Goal: Information Seeking & Learning: Learn about a topic

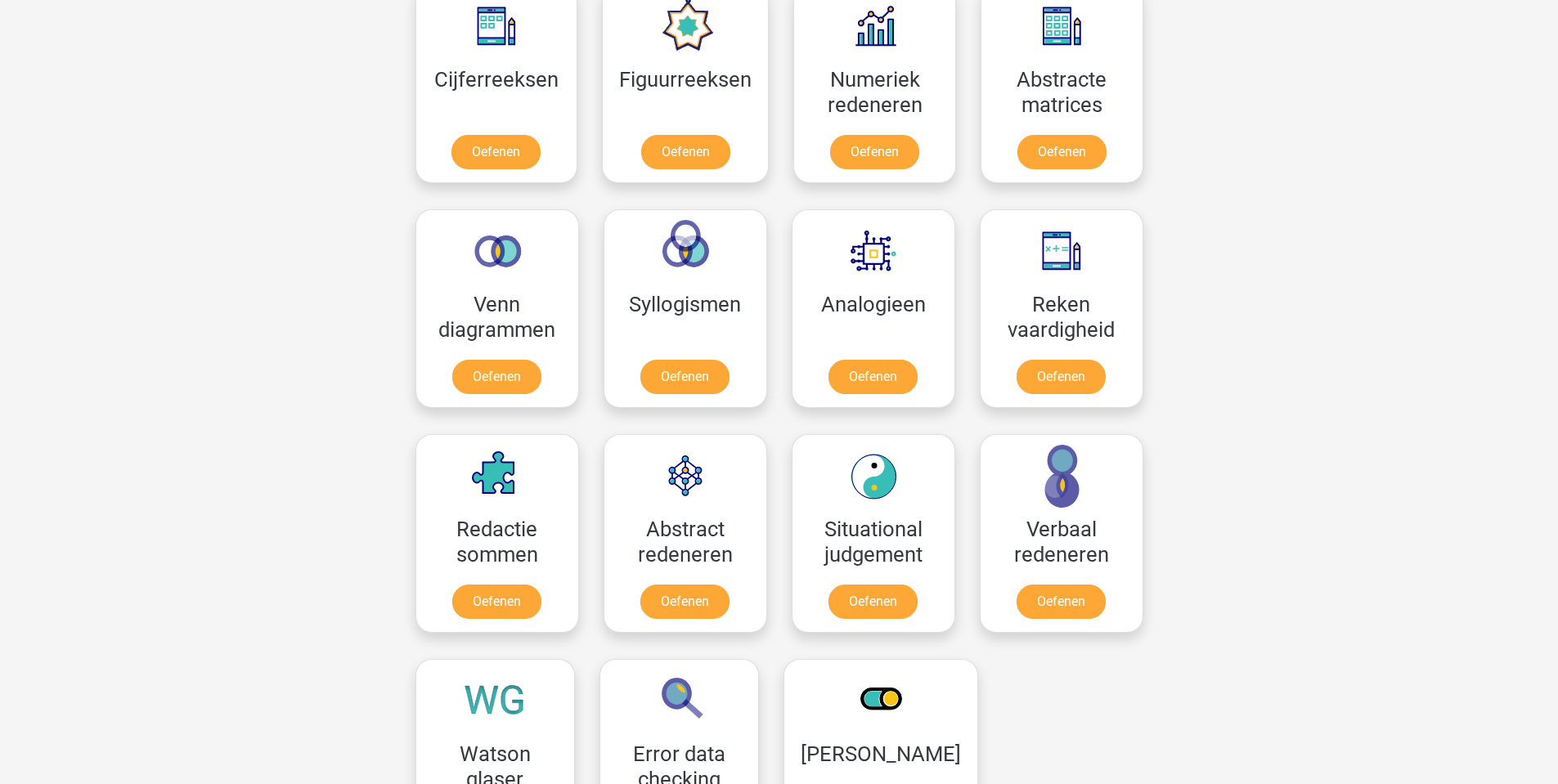
scroll to position [654, 0]
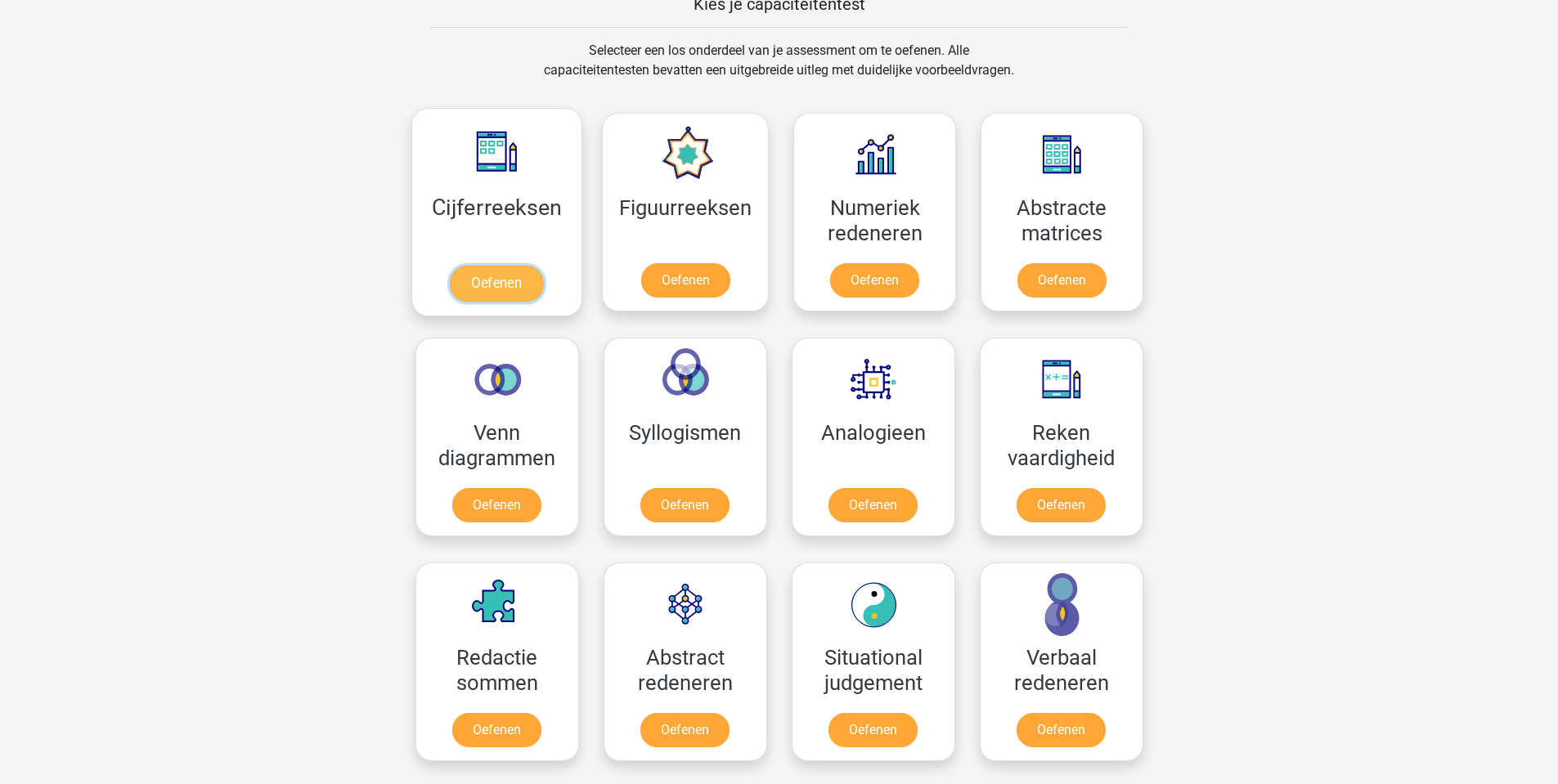
click at [518, 276] on link "Oefenen" at bounding box center [496, 283] width 93 height 36
click at [666, 285] on link "Oefenen" at bounding box center [685, 283] width 93 height 36
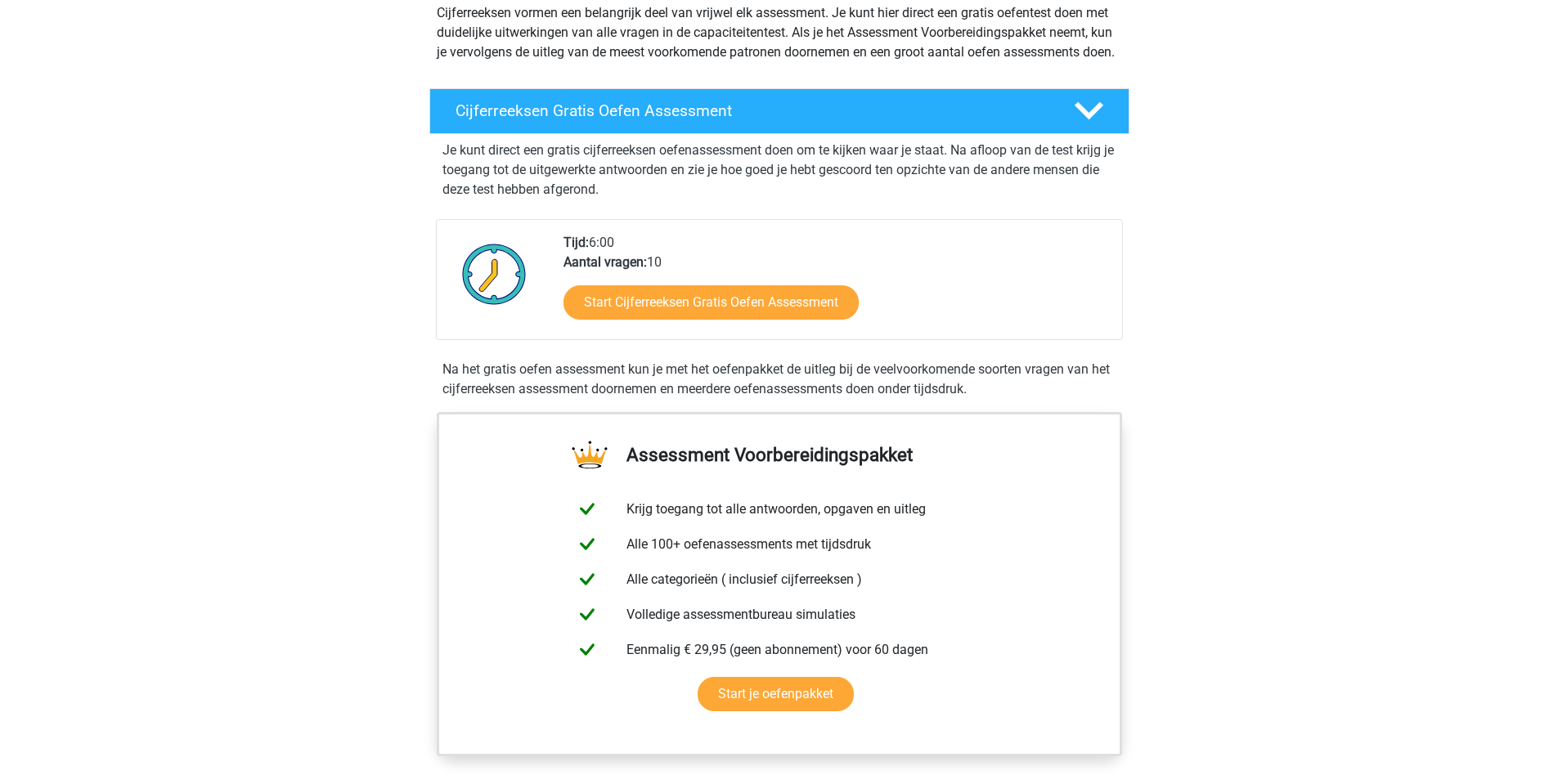
scroll to position [163, 0]
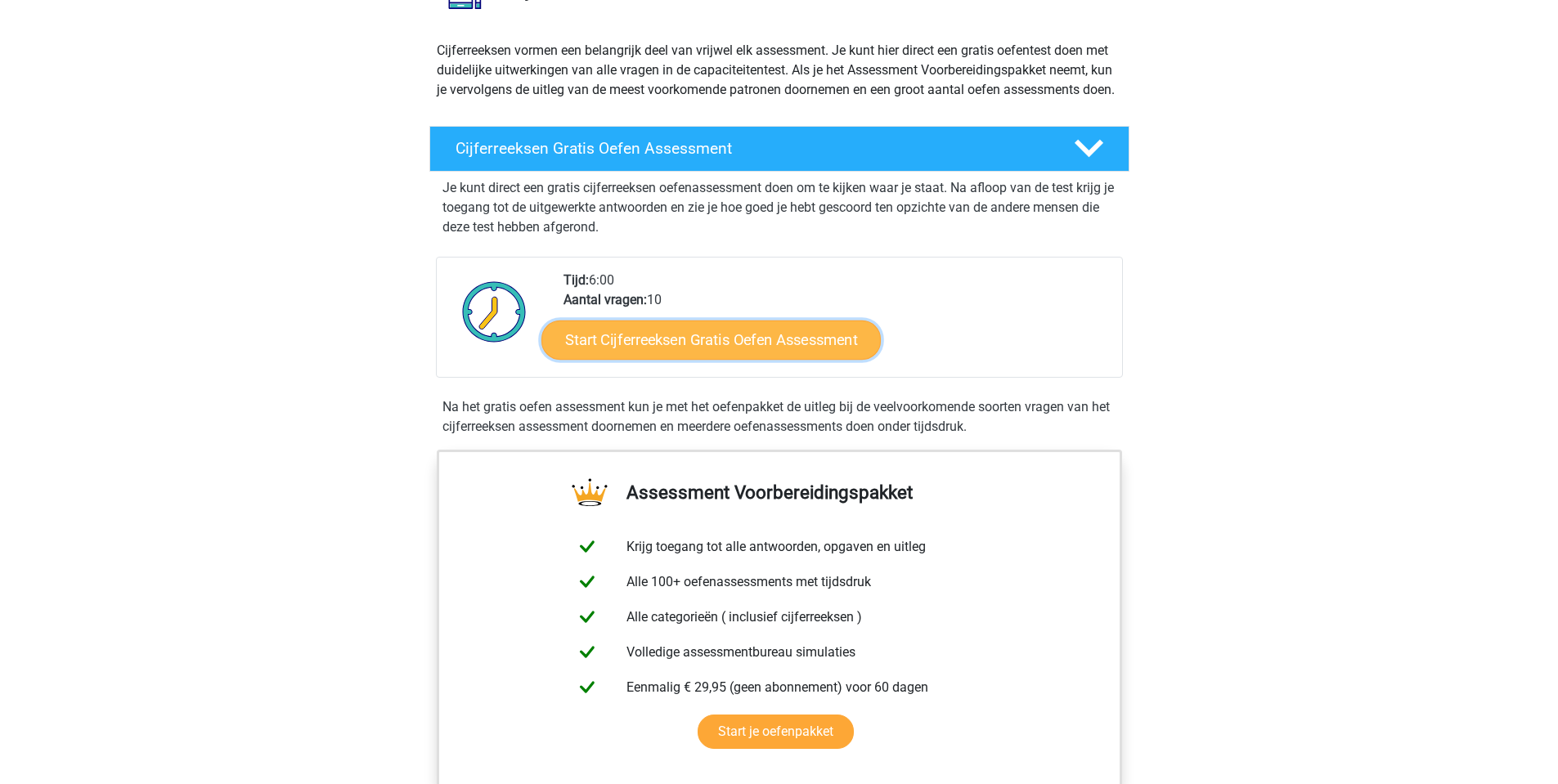
click at [689, 354] on link "Start Cijferreeksen Gratis Oefen Assessment" at bounding box center [711, 340] width 340 height 39
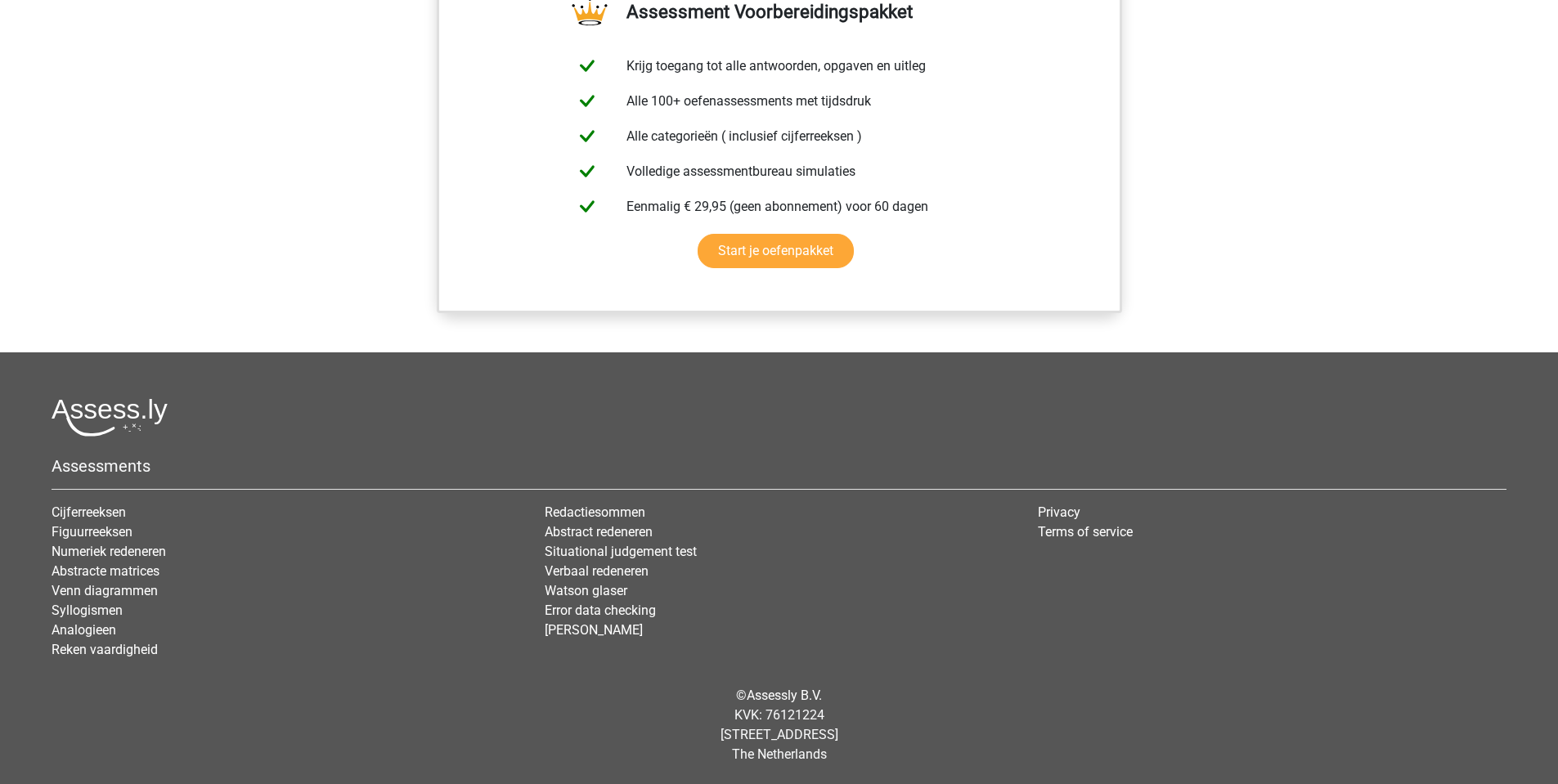
scroll to position [1356, 0]
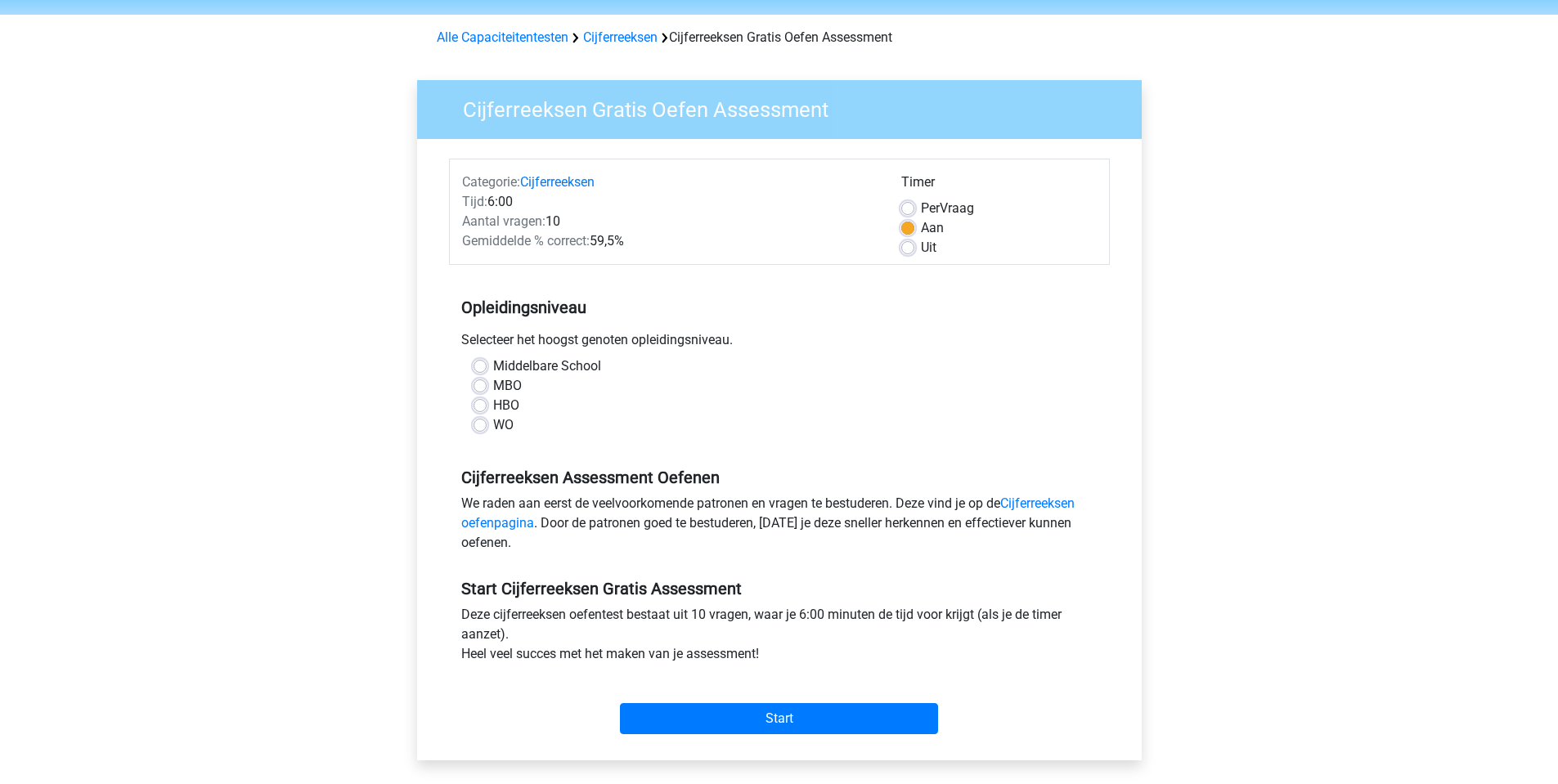
scroll to position [82, 0]
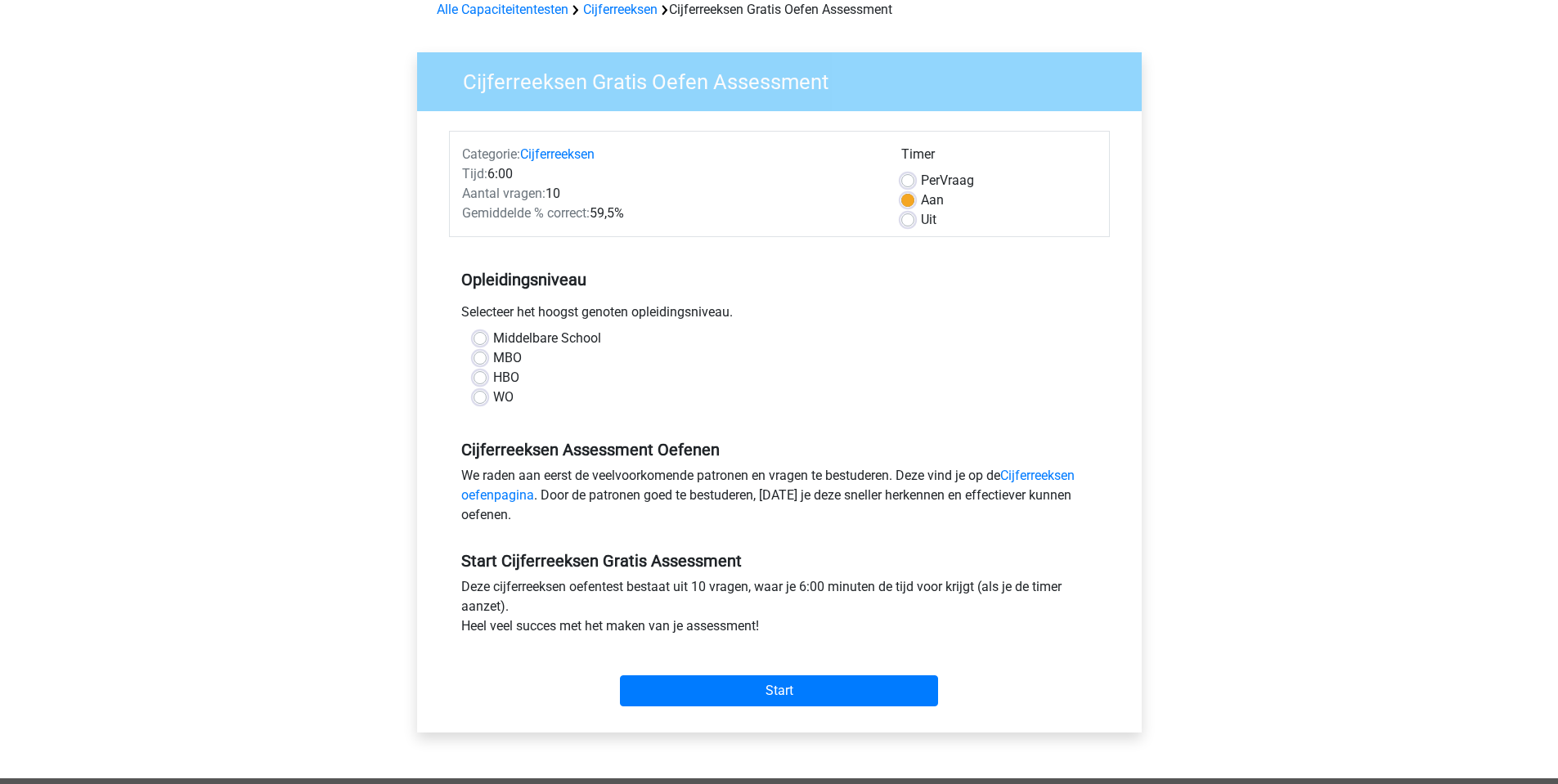
click at [493, 335] on label "Middelbare School" at bounding box center [547, 338] width 108 height 19
click at [481, 335] on input "Middelbare School" at bounding box center [480, 337] width 13 height 17
radio input "true"
click at [921, 219] on label "Uit" at bounding box center [928, 219] width 16 height 19
click at [908, 219] on input "Uit" at bounding box center [908, 218] width 13 height 17
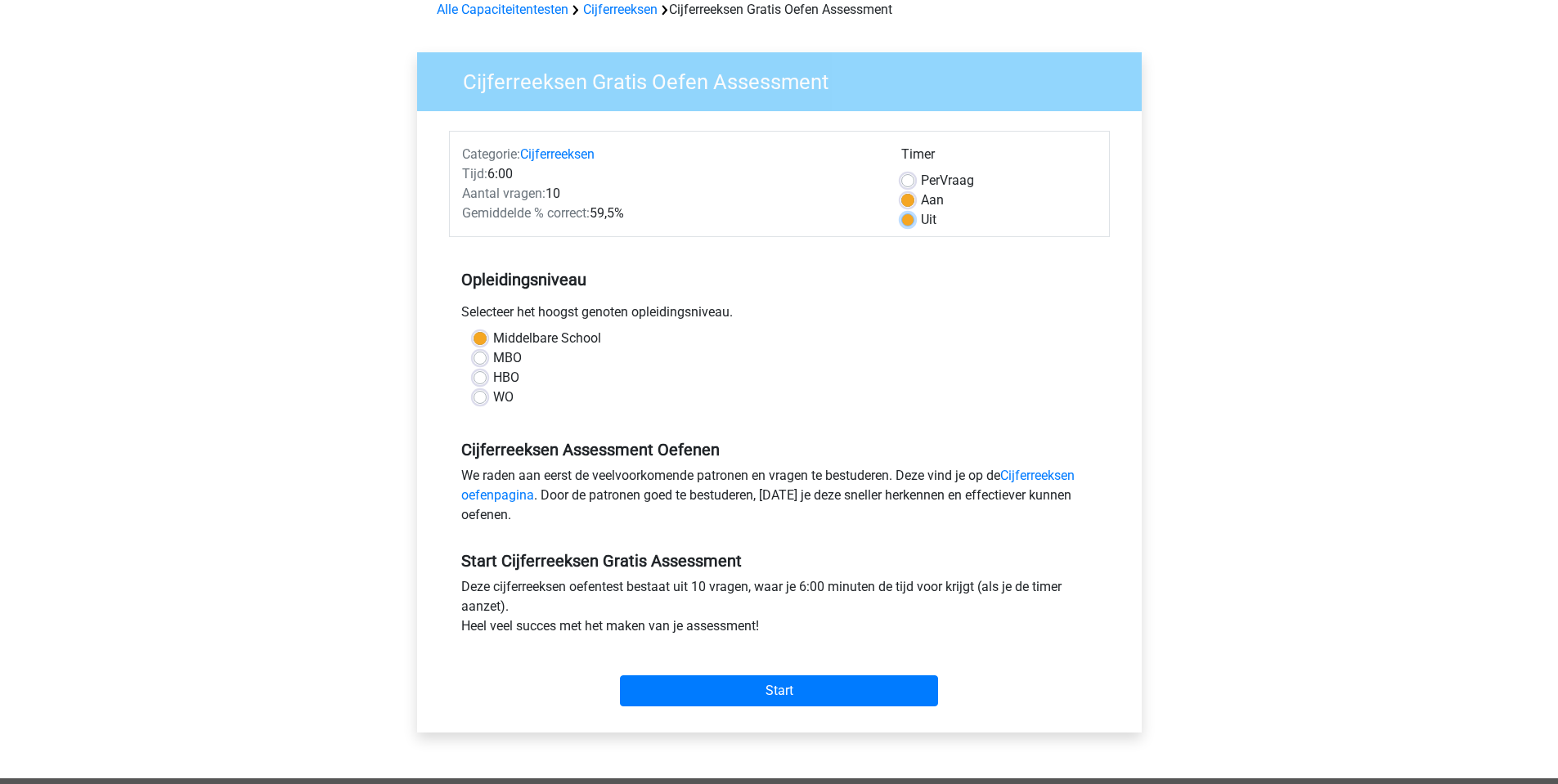
radio input "true"
click at [889, 690] on input "Start" at bounding box center [779, 690] width 318 height 31
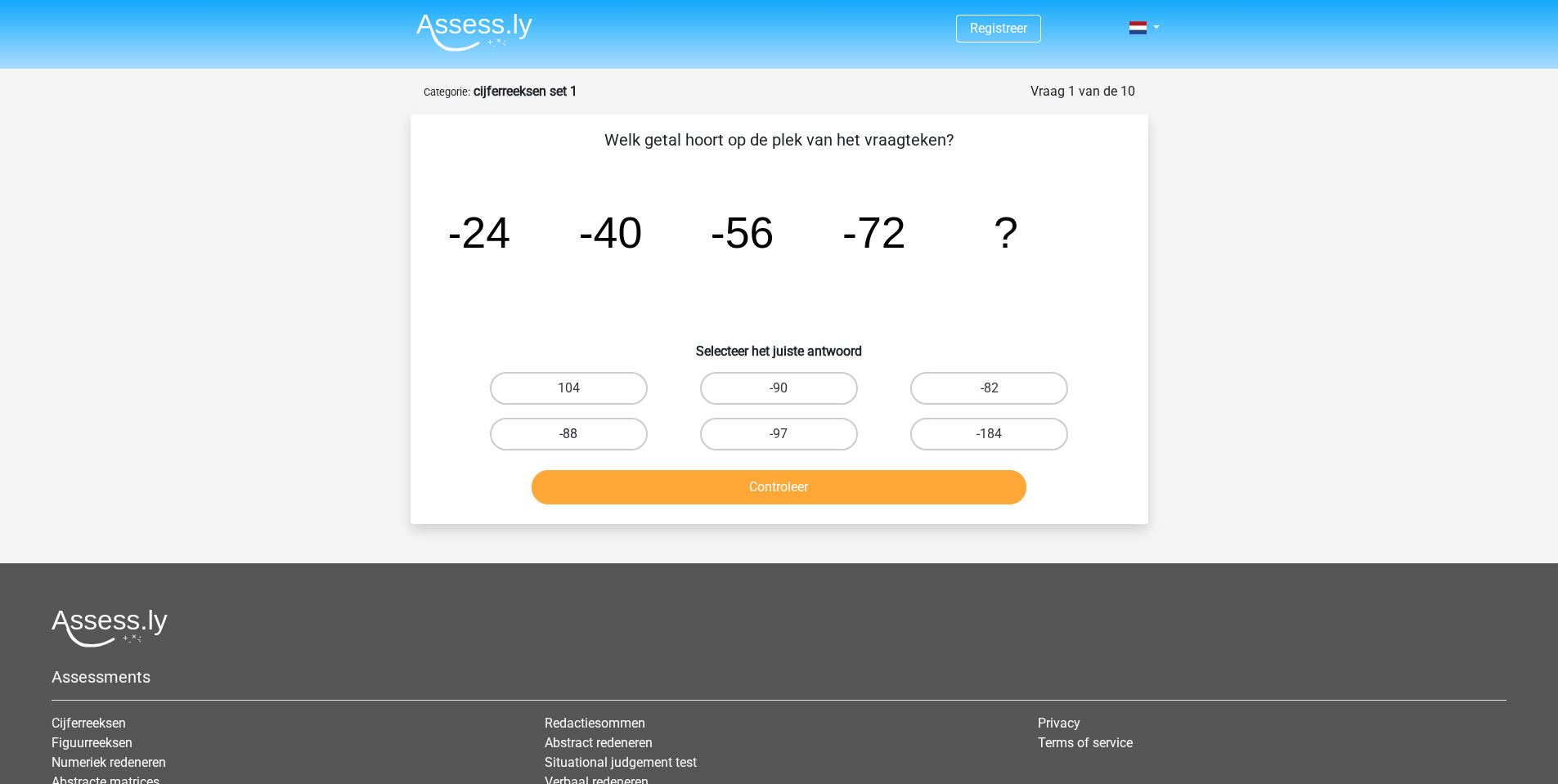
click at [589, 439] on label "-88" at bounding box center [569, 433] width 158 height 32
click at [579, 439] on input "-88" at bounding box center [573, 439] width 10 height 10
radio input "true"
click at [756, 498] on button "Controleer" at bounding box center [779, 487] width 495 height 34
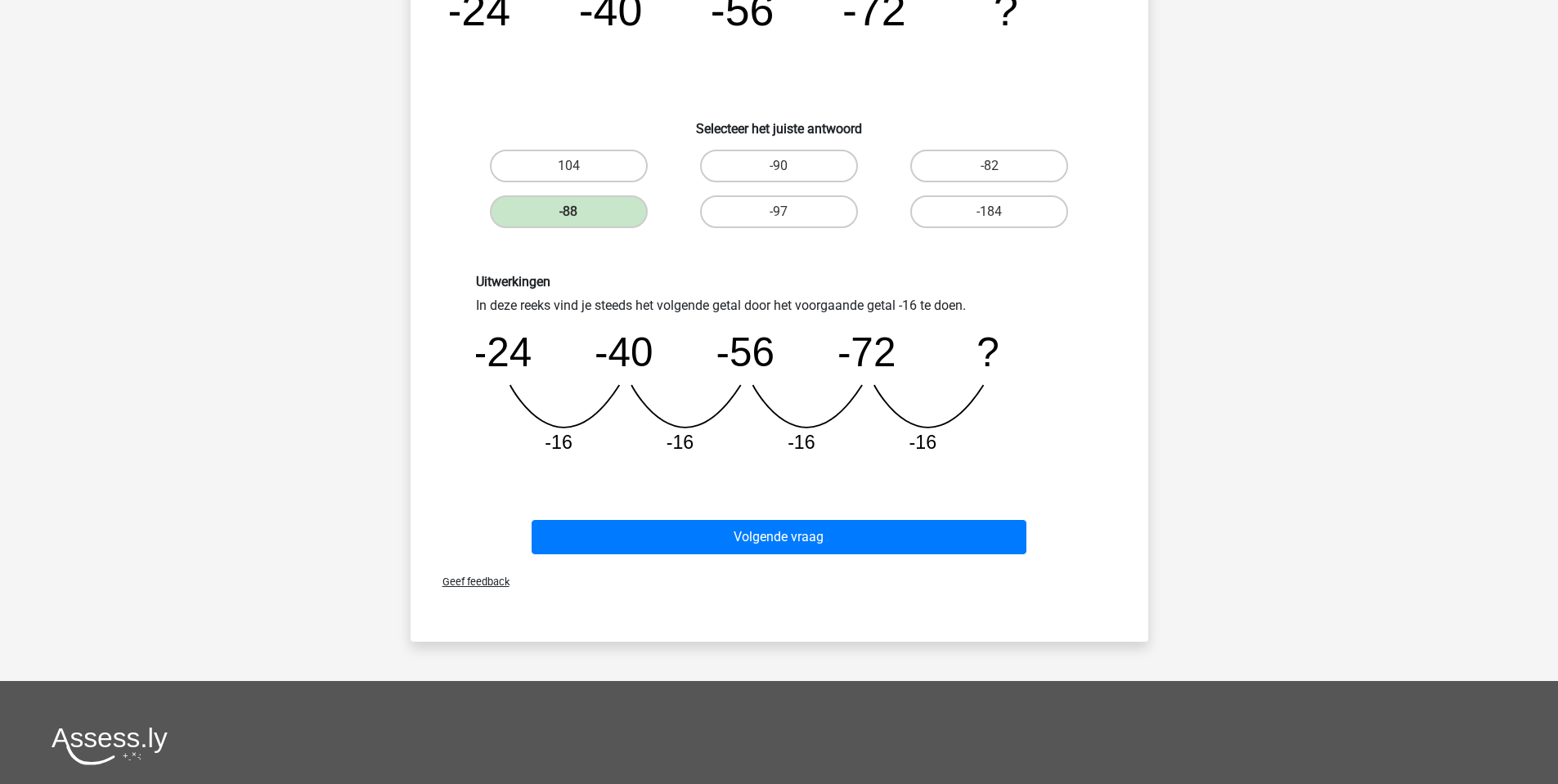
scroll to position [245, 0]
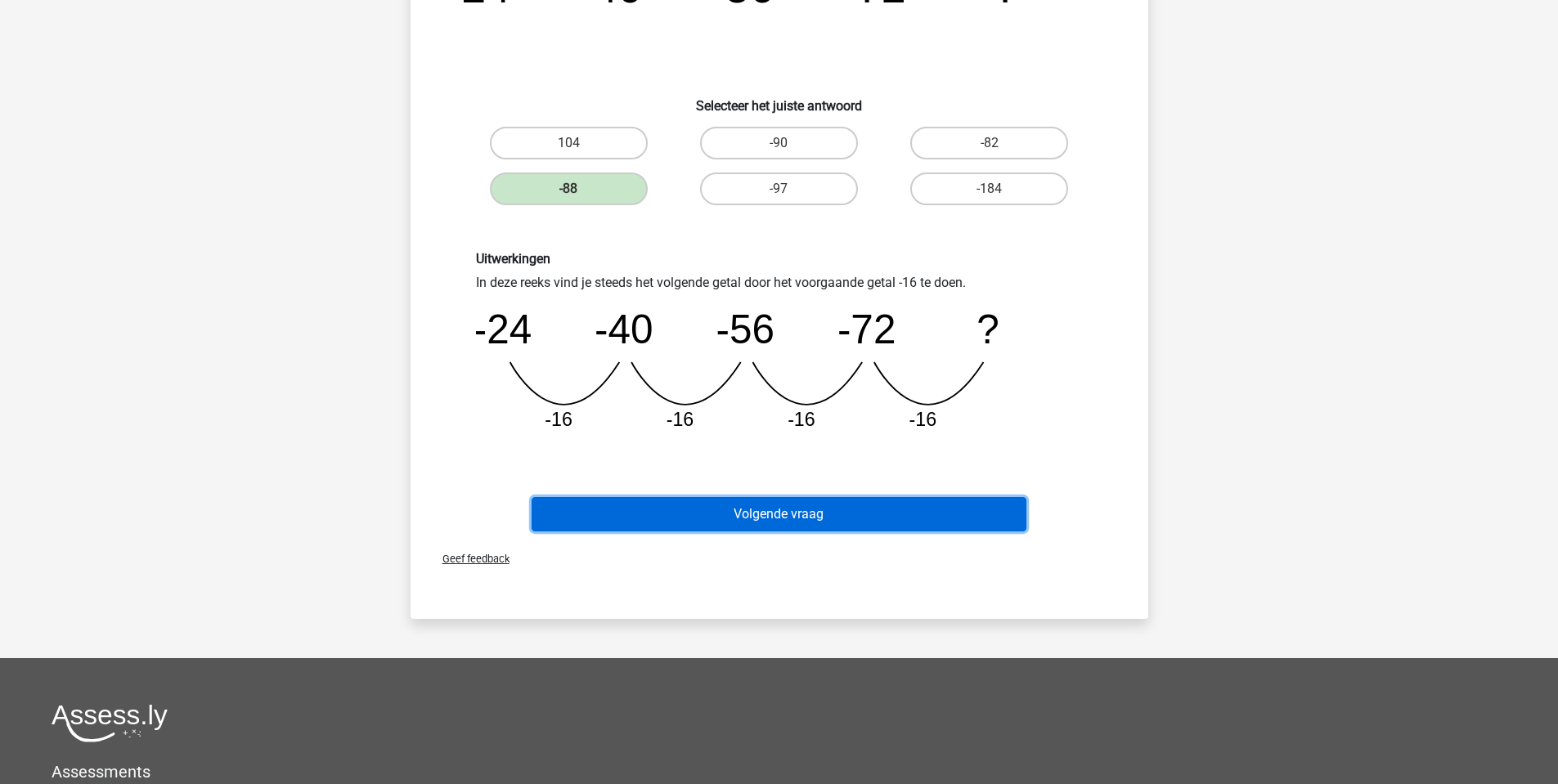
click at [793, 512] on button "Volgende vraag" at bounding box center [779, 514] width 495 height 34
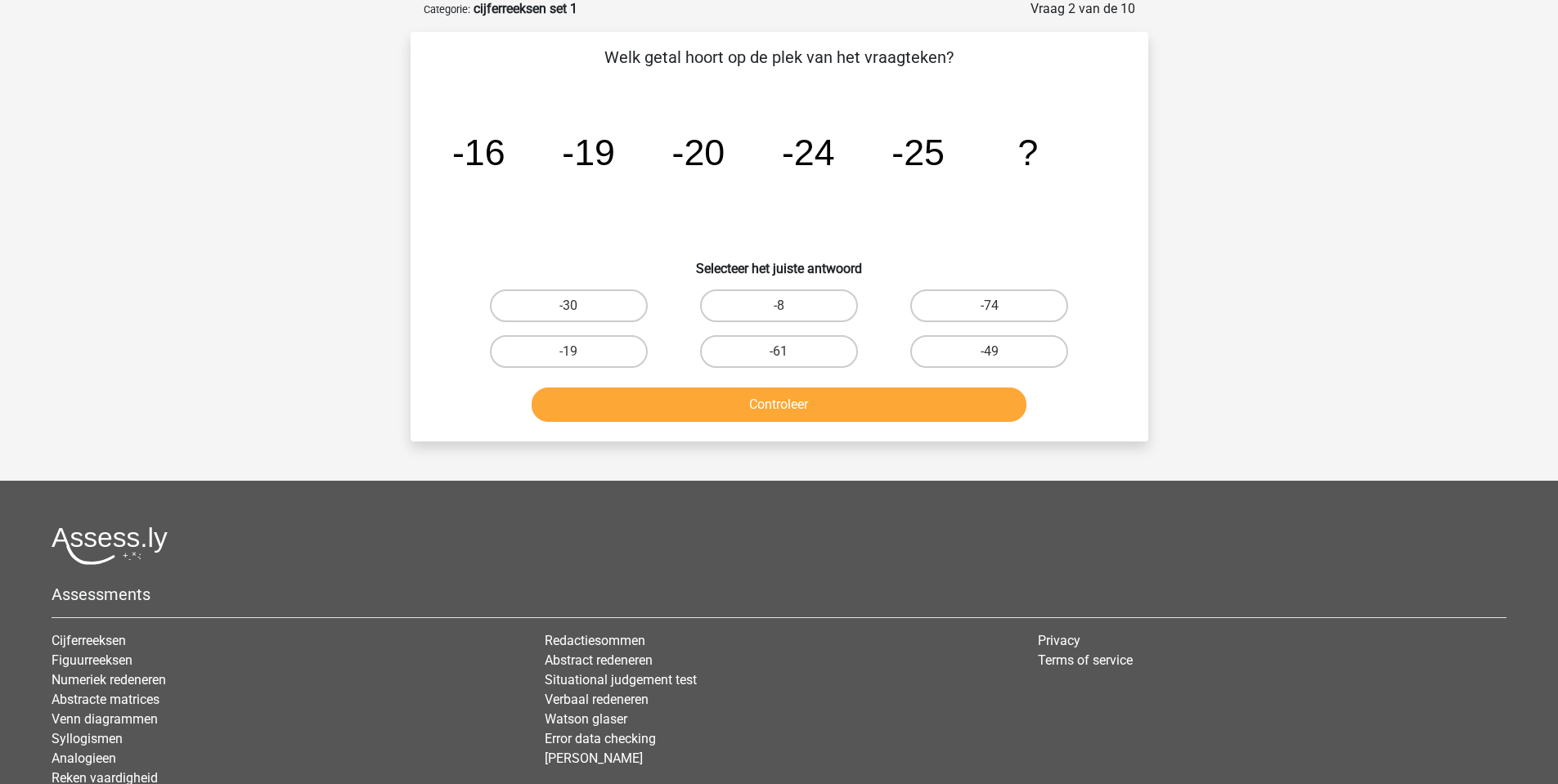
scroll to position [82, 0]
click at [571, 300] on label "-30" at bounding box center [569, 306] width 158 height 32
click at [571, 306] on input "-30" at bounding box center [573, 311] width 10 height 10
radio input "true"
click at [774, 414] on button "Controleer" at bounding box center [779, 405] width 495 height 34
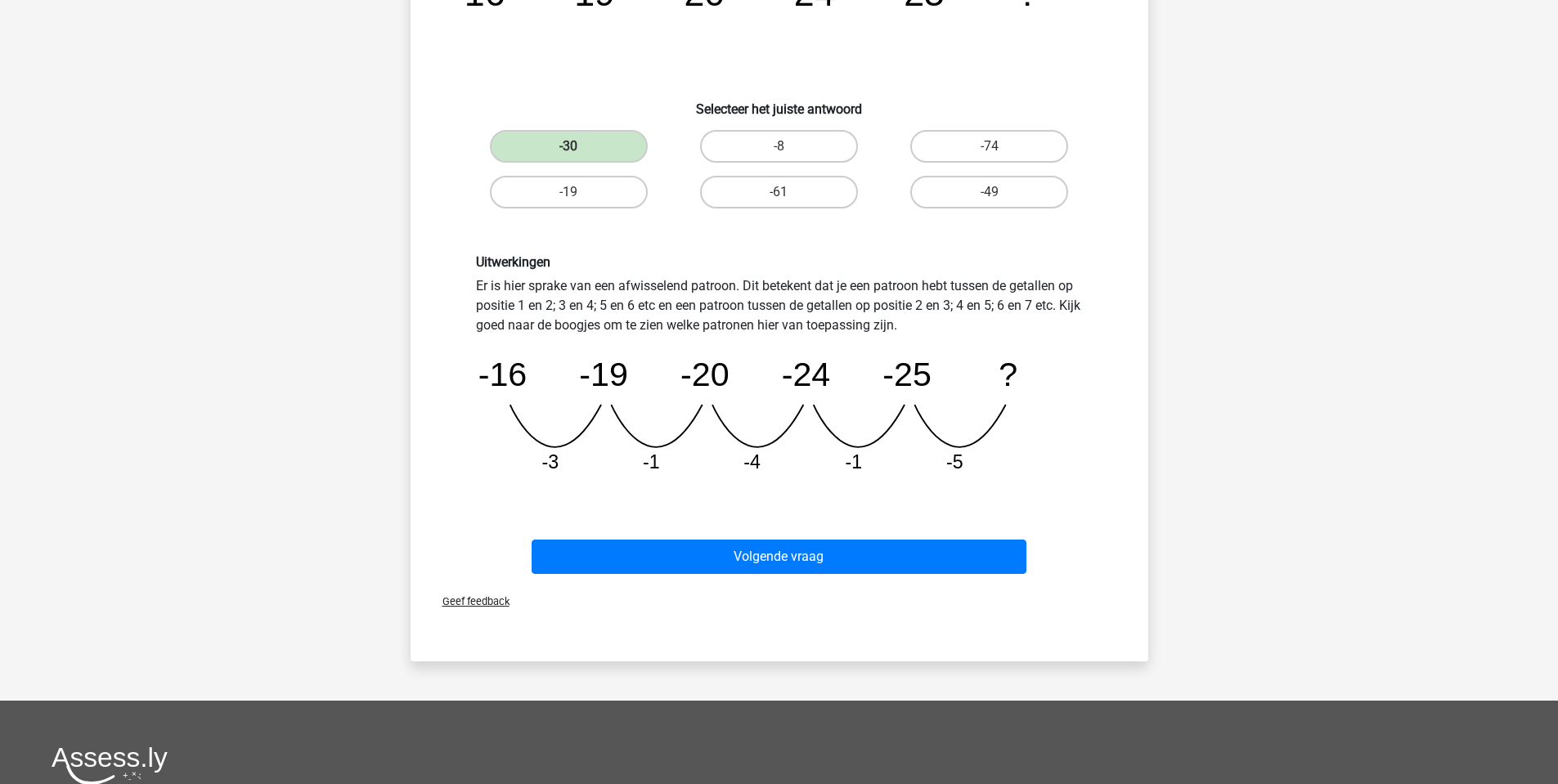
scroll to position [245, 0]
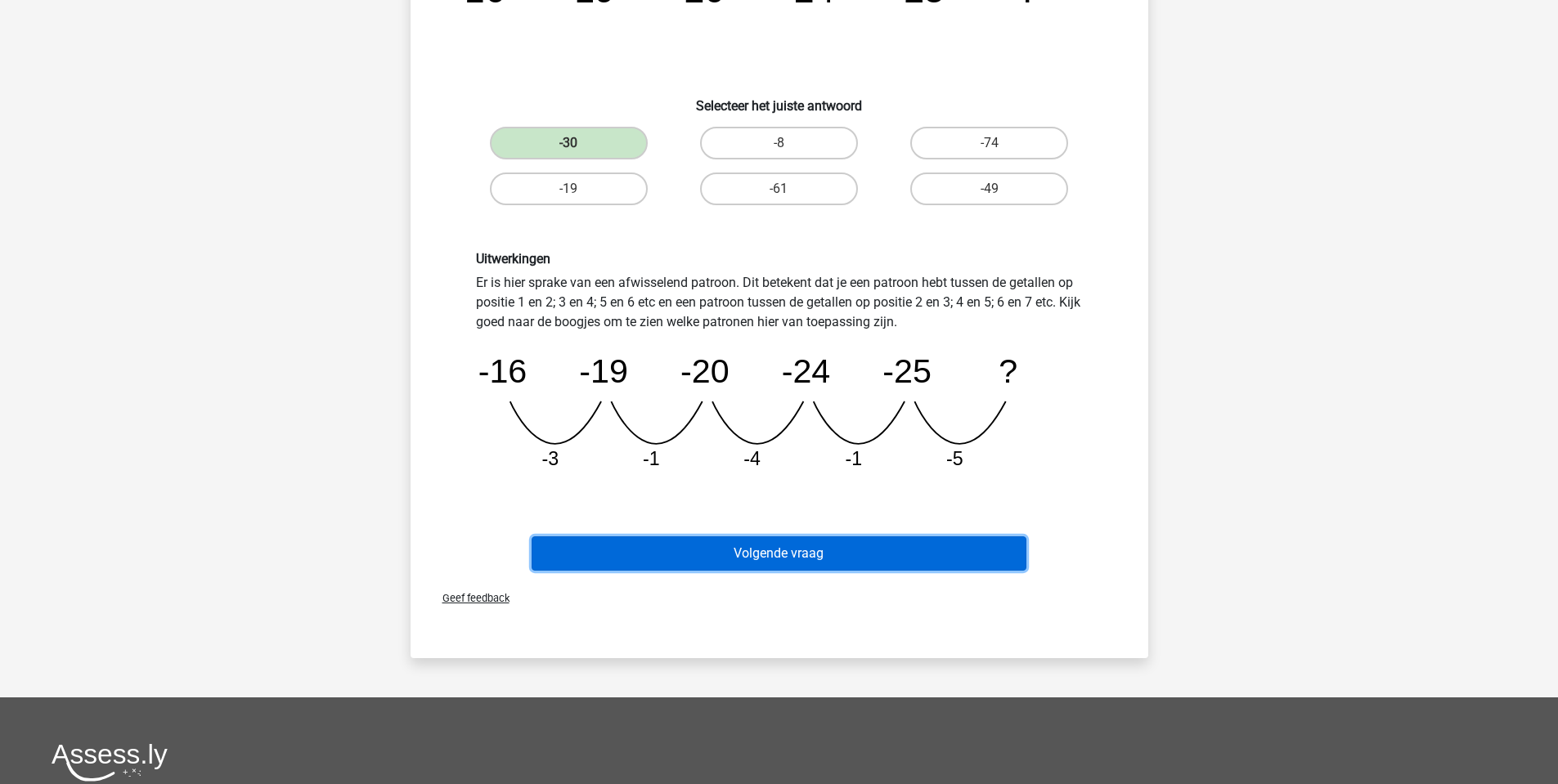
click at [818, 555] on button "Volgende vraag" at bounding box center [779, 553] width 495 height 34
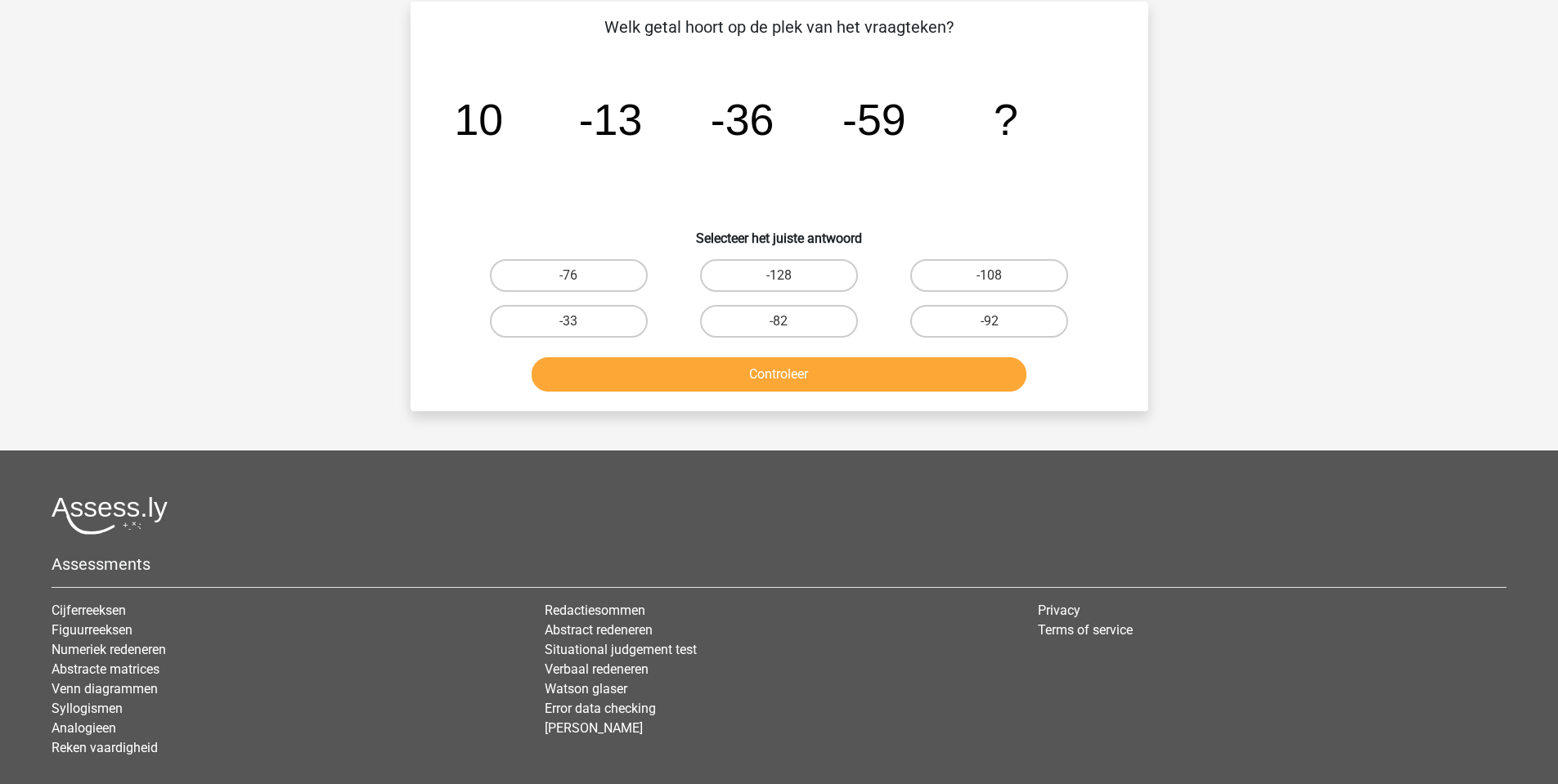
scroll to position [82, 0]
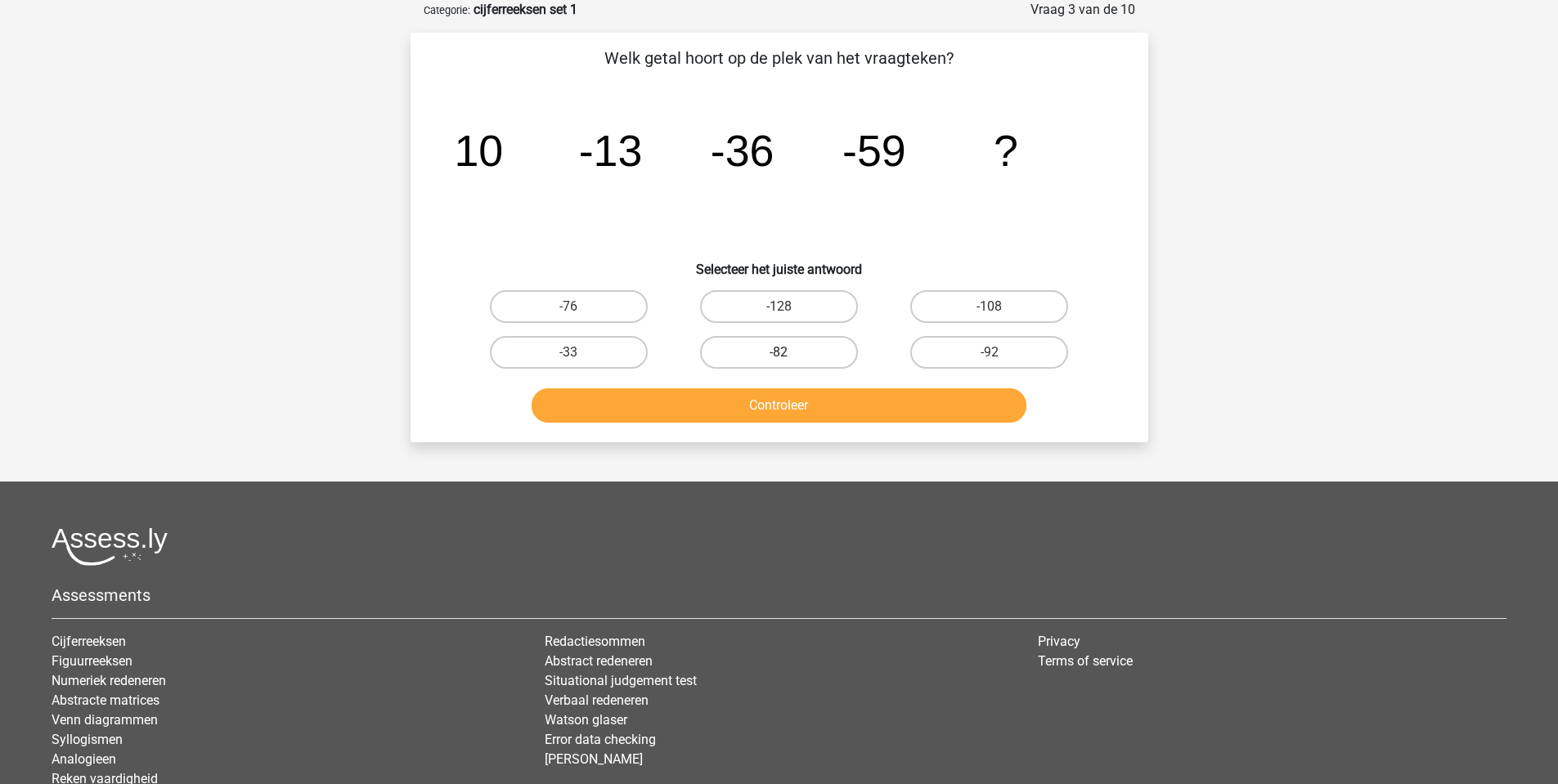
click at [820, 348] on label "-82" at bounding box center [779, 352] width 158 height 32
click at [789, 353] on input "-82" at bounding box center [783, 357] width 10 height 10
radio input "true"
click at [813, 405] on button "Controleer" at bounding box center [779, 405] width 495 height 34
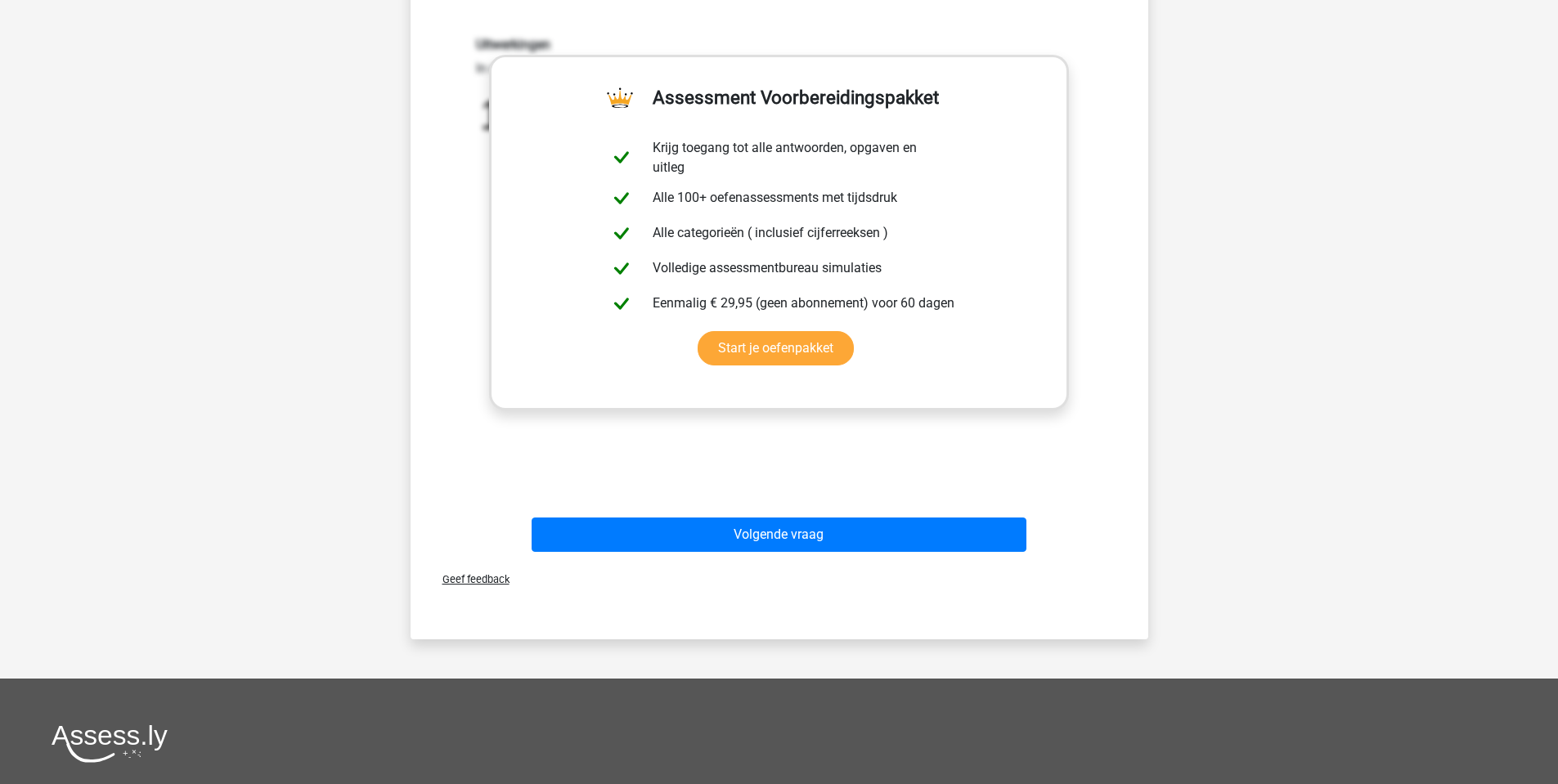
scroll to position [491, 0]
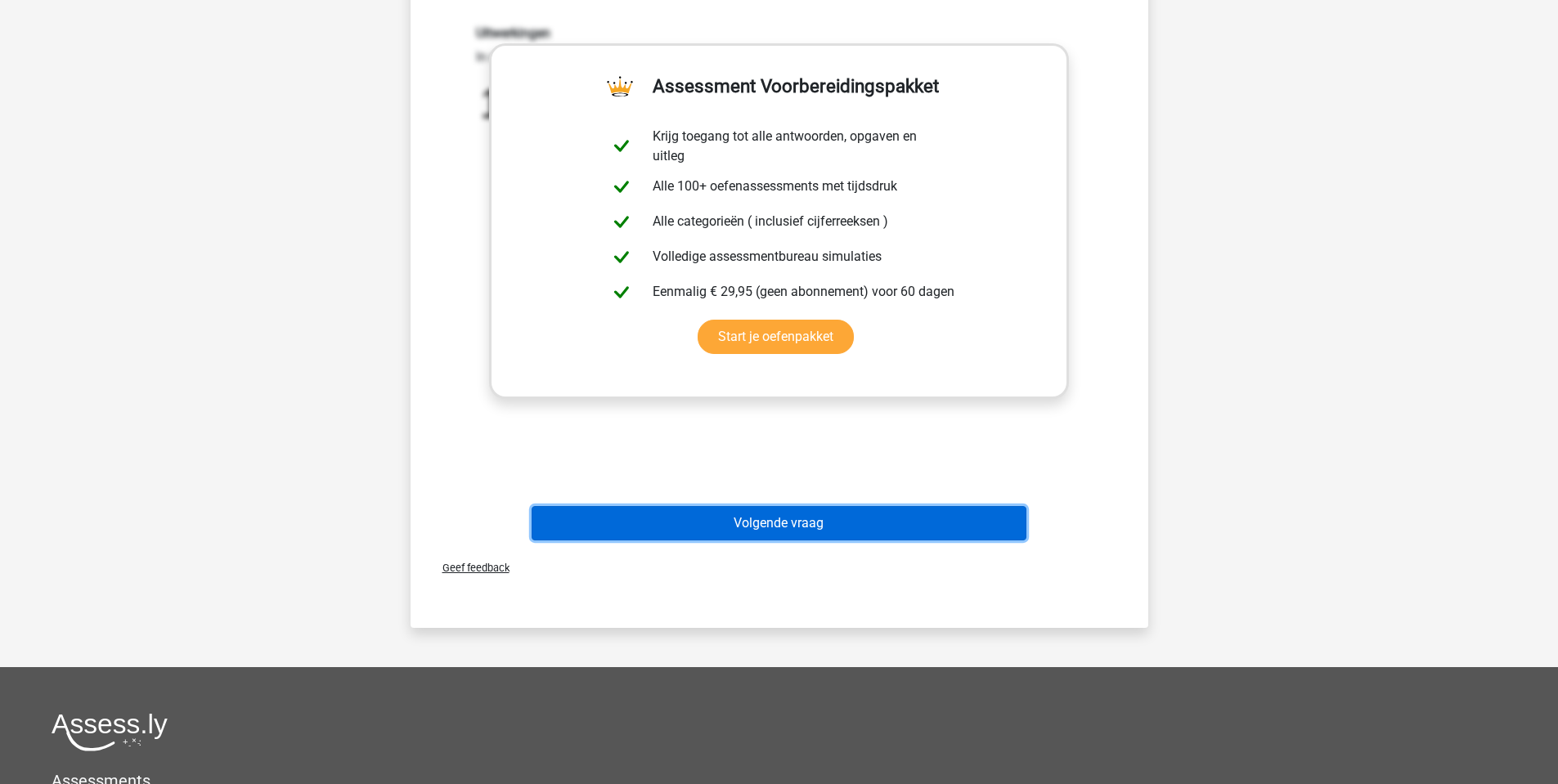
click at [824, 525] on button "Volgende vraag" at bounding box center [779, 522] width 495 height 34
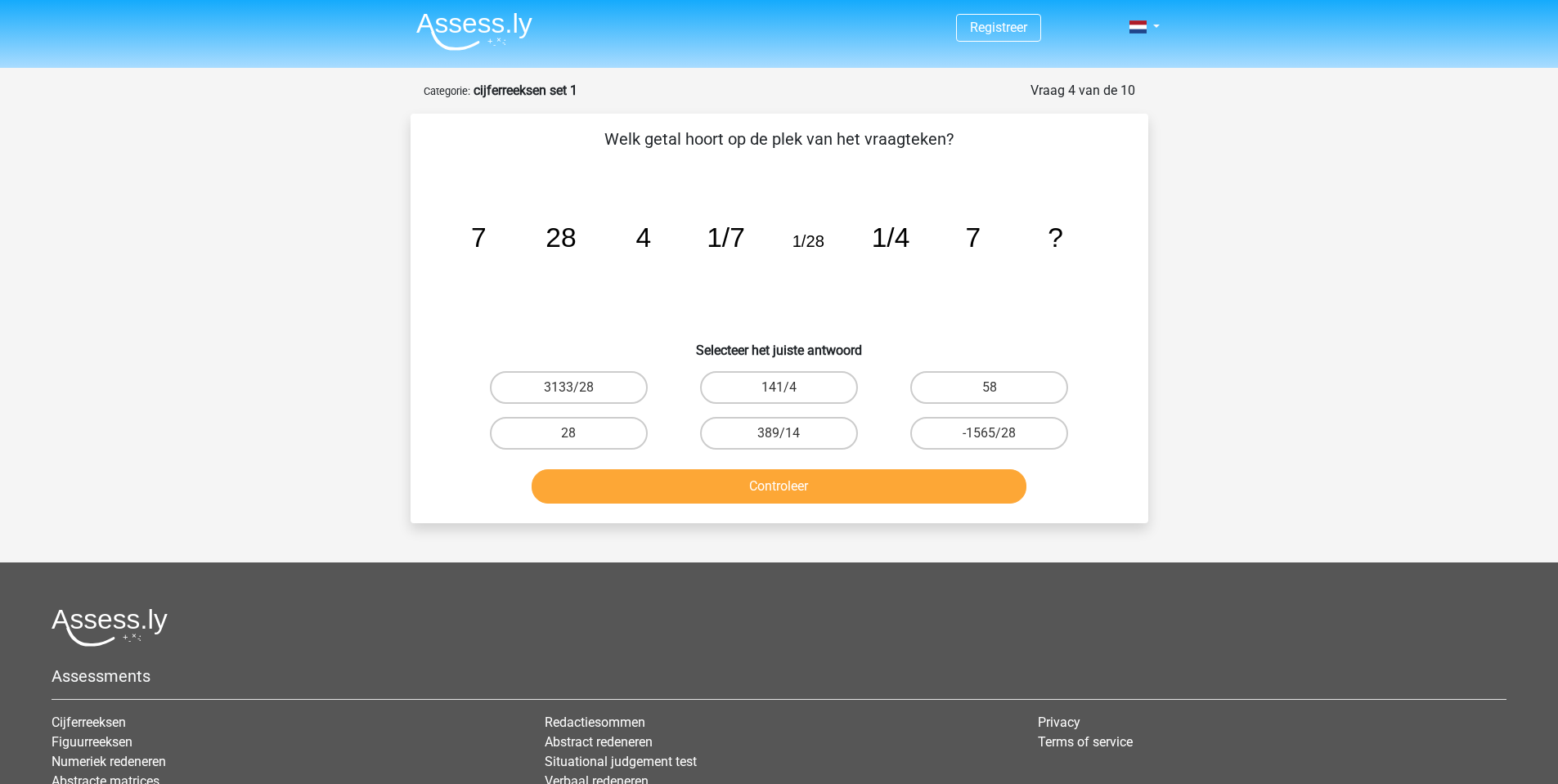
scroll to position [0, 0]
click at [850, 490] on button "Controleer" at bounding box center [779, 487] width 495 height 34
click at [609, 389] on label "3133/28" at bounding box center [569, 388] width 158 height 32
click at [579, 389] on input "3133/28" at bounding box center [573, 393] width 10 height 10
radio input "true"
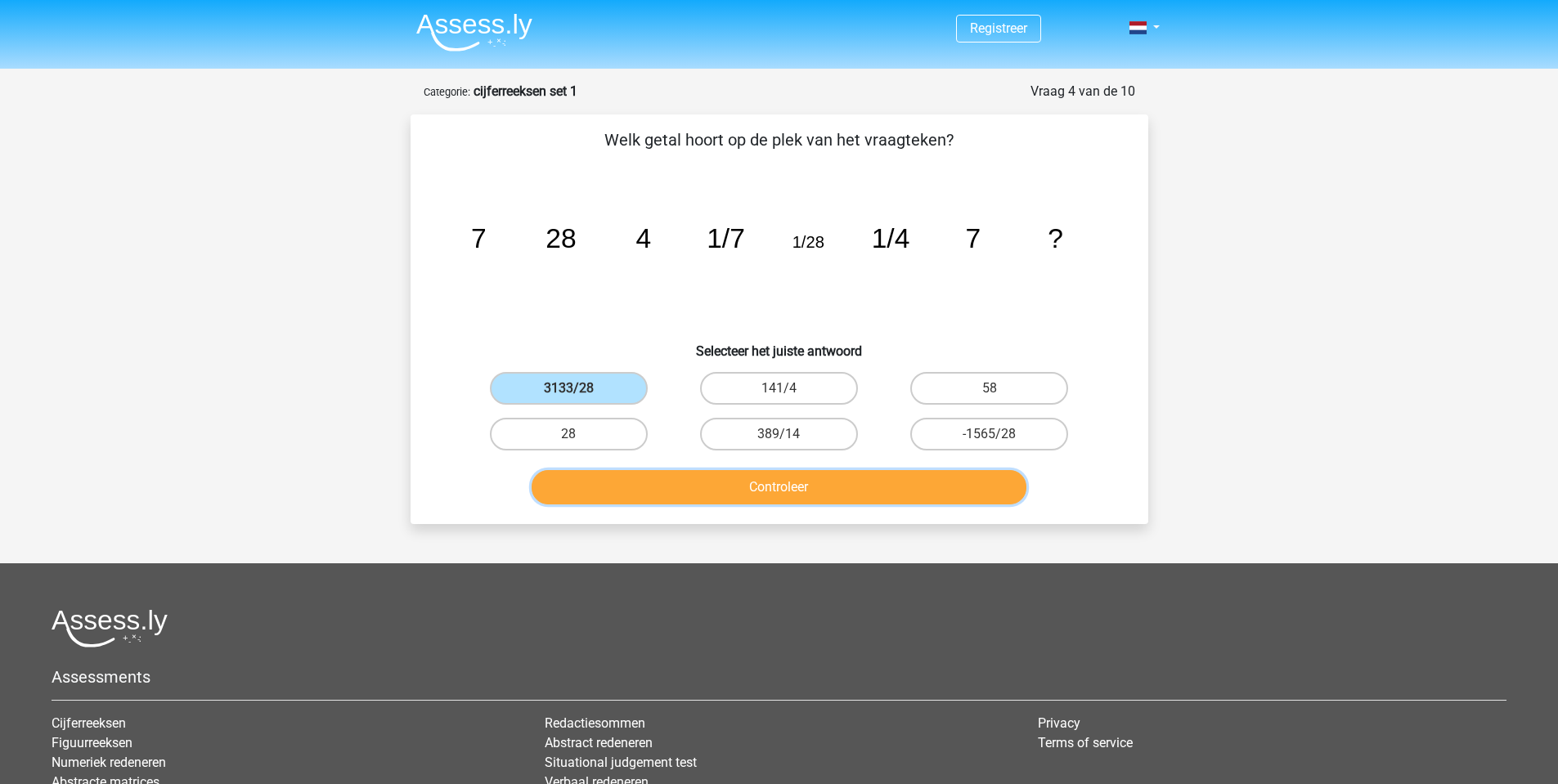
click at [685, 481] on button "Controleer" at bounding box center [779, 487] width 495 height 34
click at [601, 422] on label "28" at bounding box center [569, 433] width 158 height 32
click at [579, 434] on input "28" at bounding box center [573, 439] width 10 height 10
radio input "true"
click at [847, 484] on button "Controleer" at bounding box center [779, 487] width 495 height 34
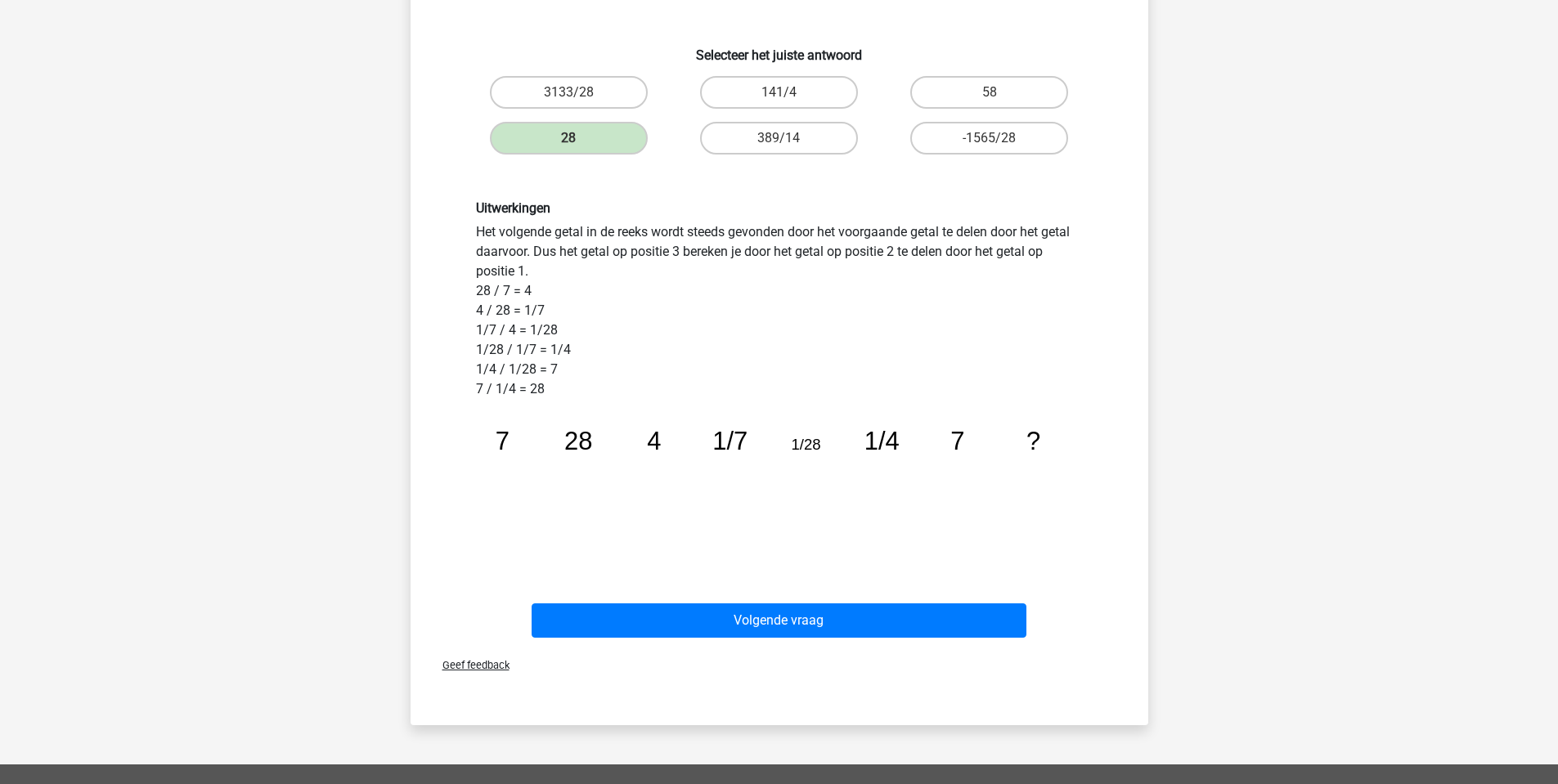
scroll to position [245, 0]
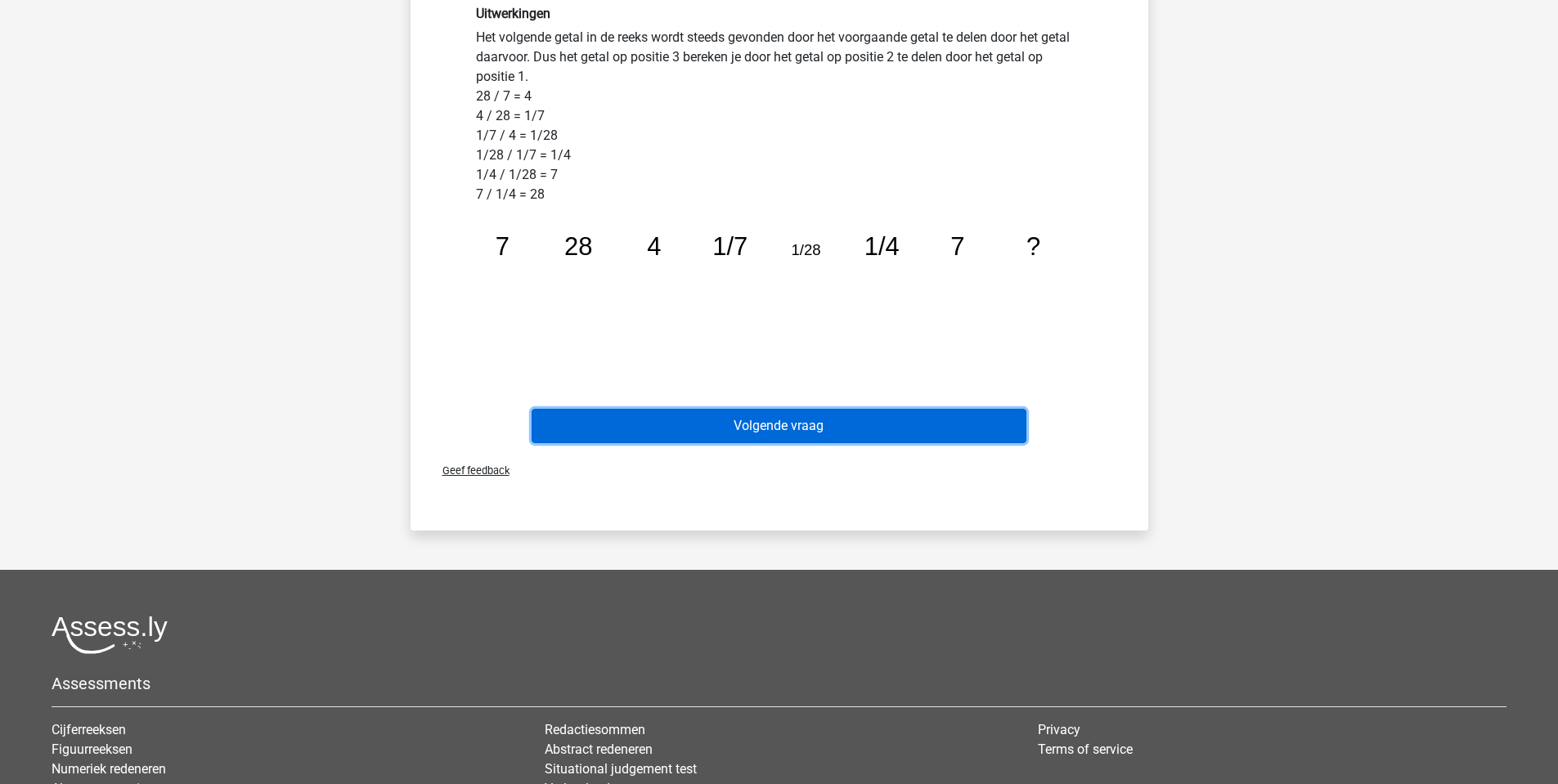
click at [788, 422] on button "Volgende vraag" at bounding box center [779, 426] width 495 height 34
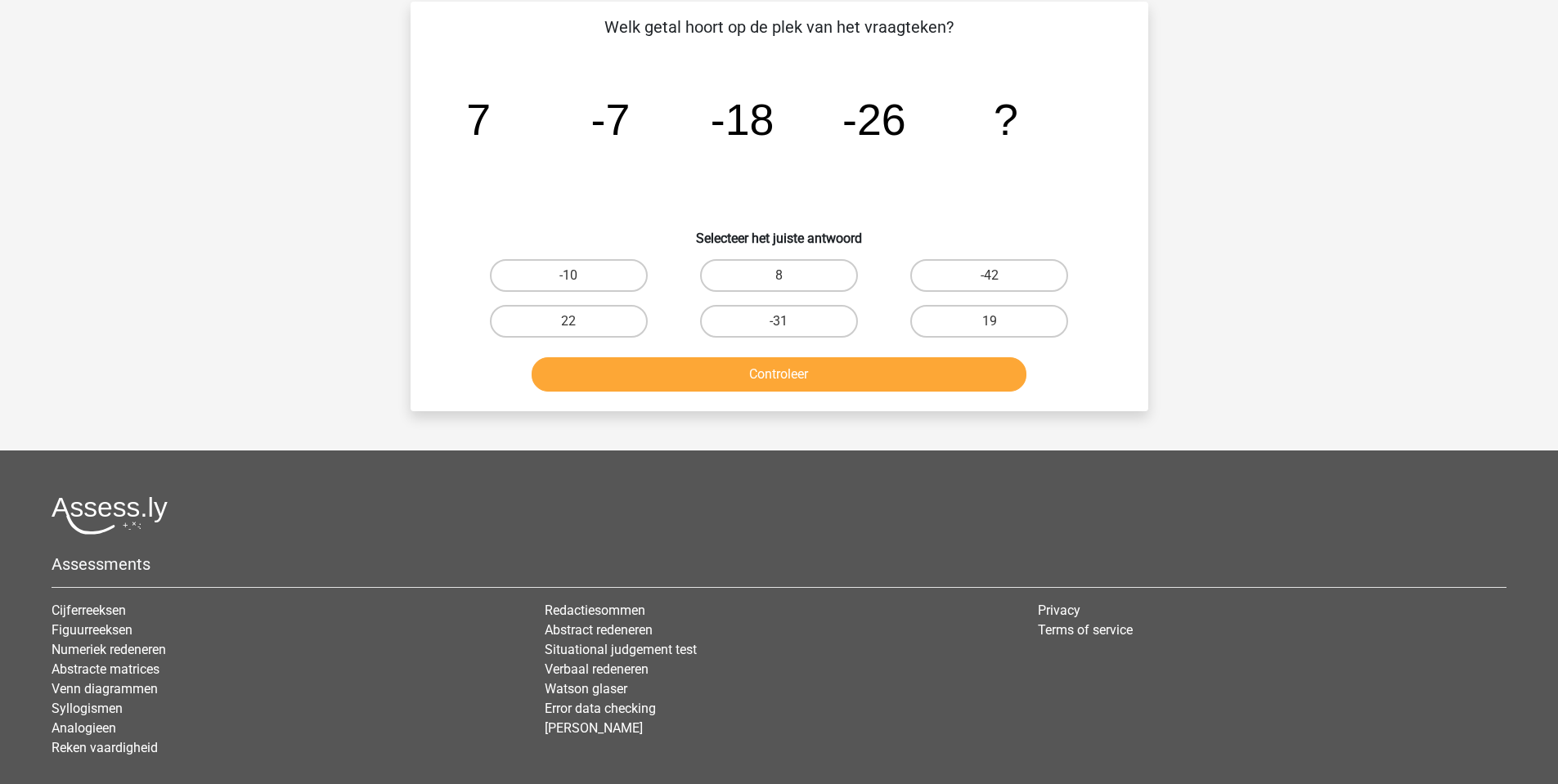
scroll to position [82, 0]
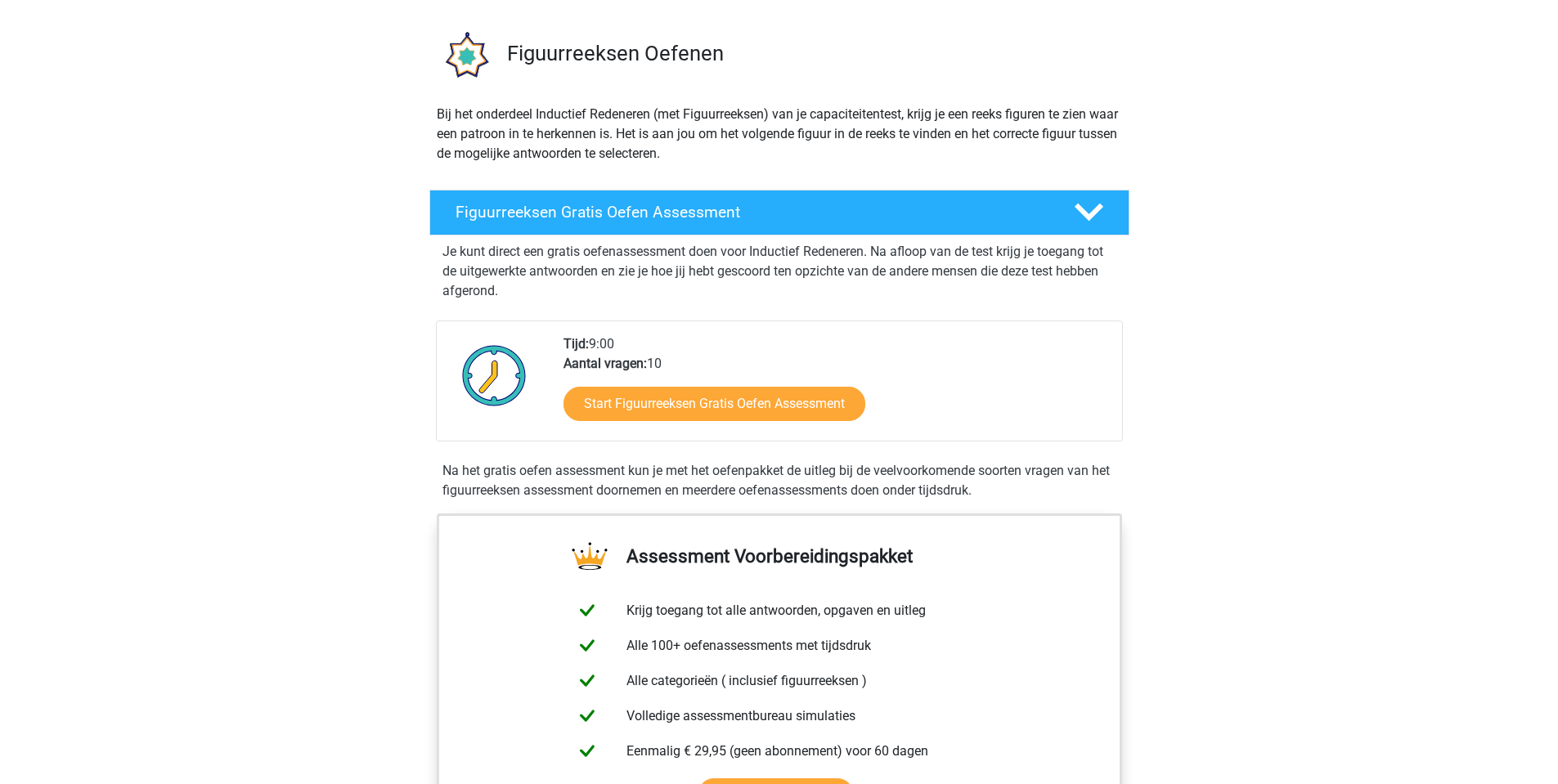
scroll to position [82, 0]
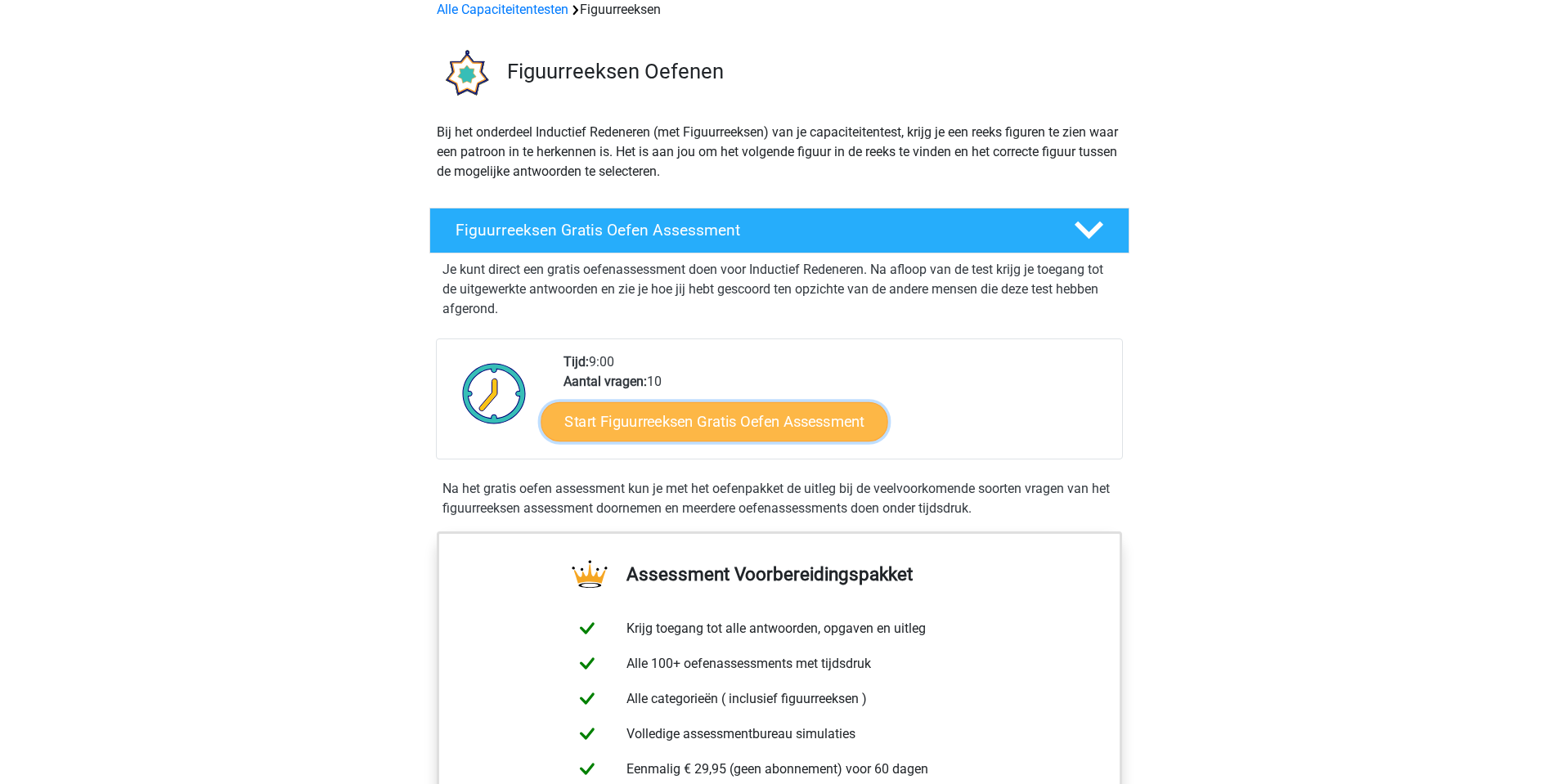
click at [734, 423] on link "Start Figuurreeksen Gratis Oefen Assessment" at bounding box center [714, 421] width 347 height 39
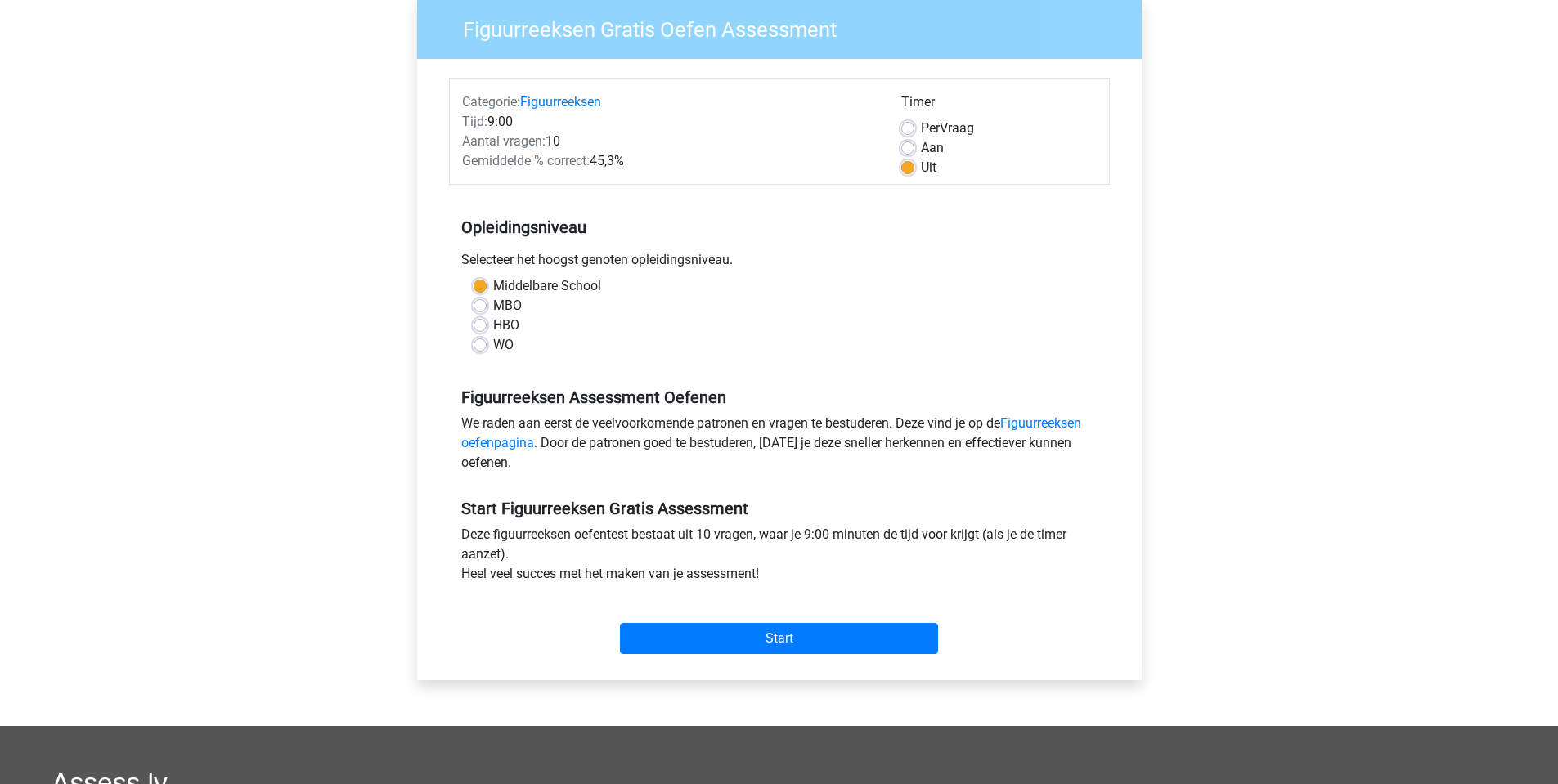
scroll to position [163, 0]
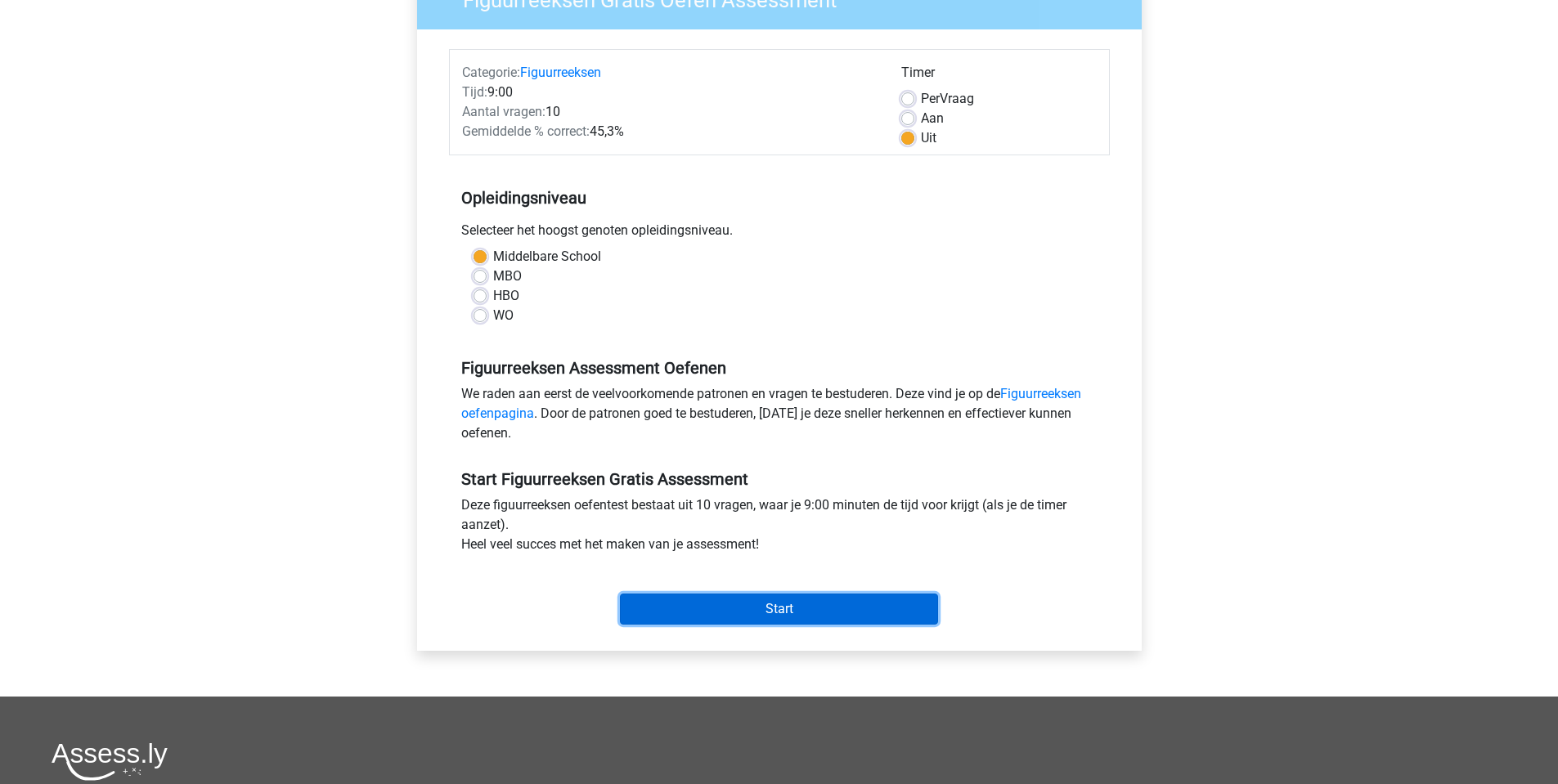
click at [779, 609] on input "Start" at bounding box center [779, 609] width 318 height 31
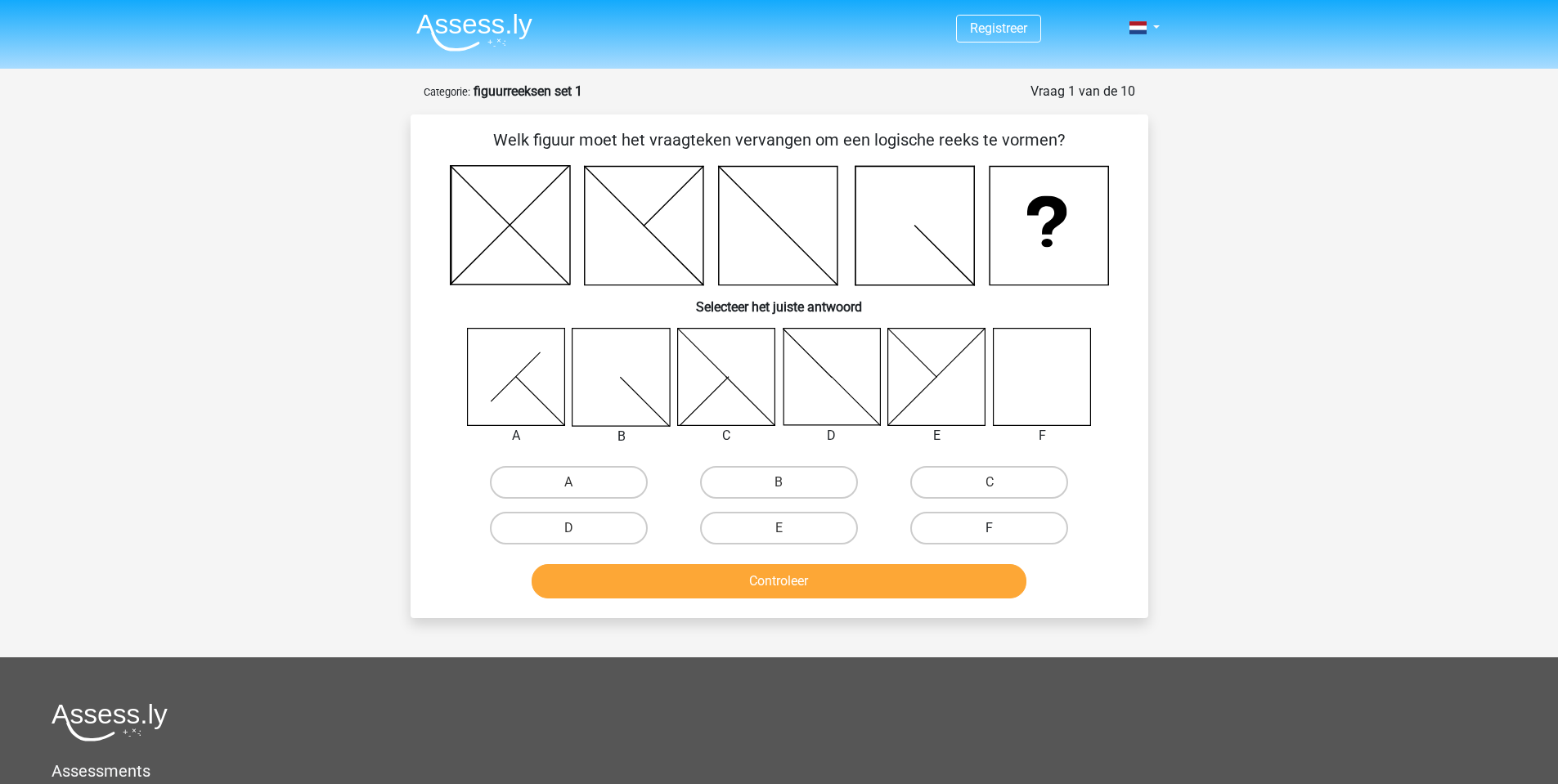
click at [982, 528] on label "F" at bounding box center [989, 528] width 158 height 32
click at [989, 528] on input "F" at bounding box center [994, 533] width 10 height 10
radio input "true"
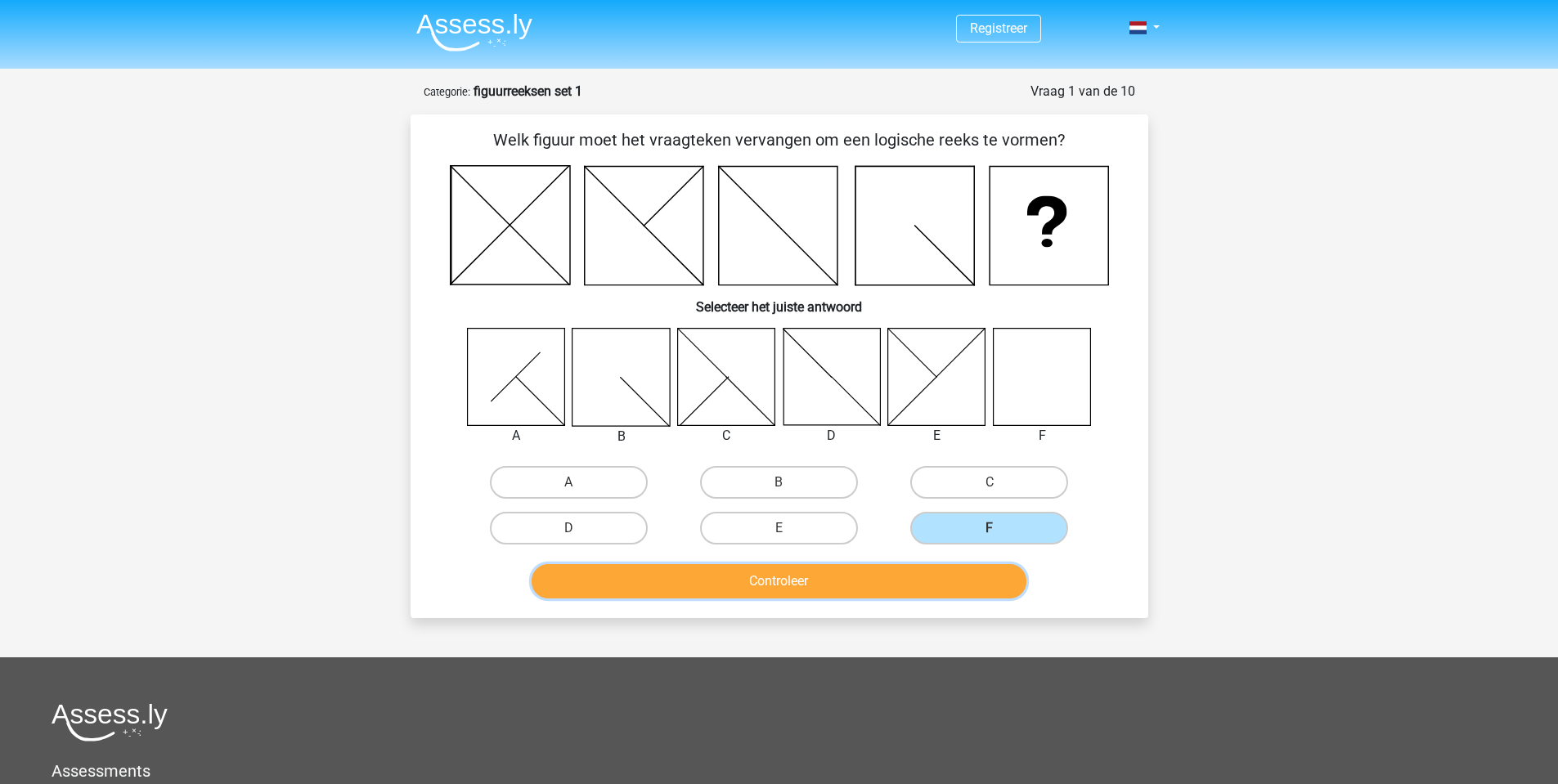
click at [963, 584] on button "Controleer" at bounding box center [779, 581] width 495 height 34
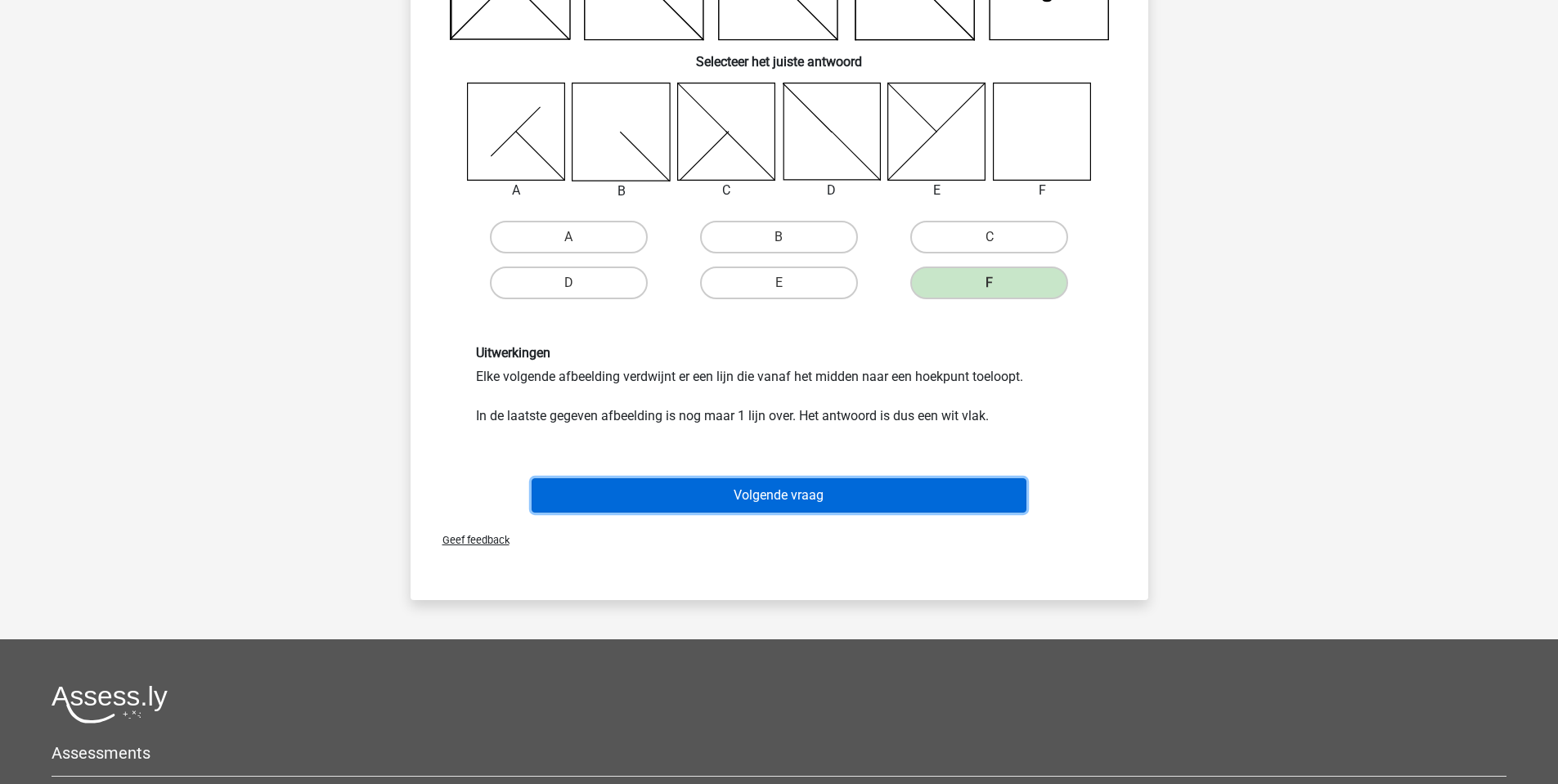
click at [914, 491] on button "Volgende vraag" at bounding box center [779, 495] width 495 height 34
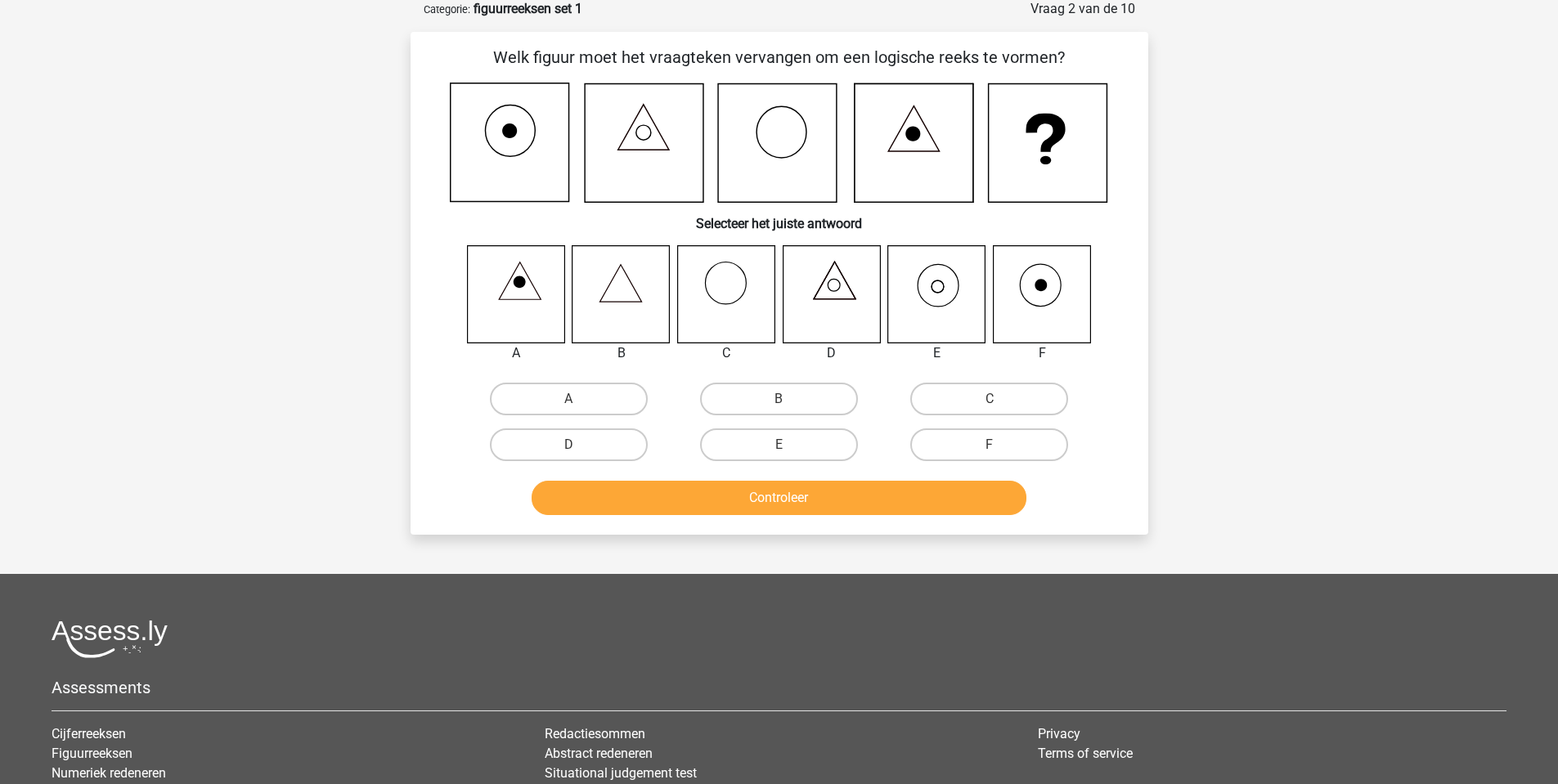
scroll to position [82, 0]
click at [766, 398] on label "B" at bounding box center [779, 399] width 158 height 32
click at [779, 400] on input "B" at bounding box center [783, 405] width 10 height 10
radio input "true"
click at [776, 513] on button "Controleer" at bounding box center [779, 498] width 495 height 34
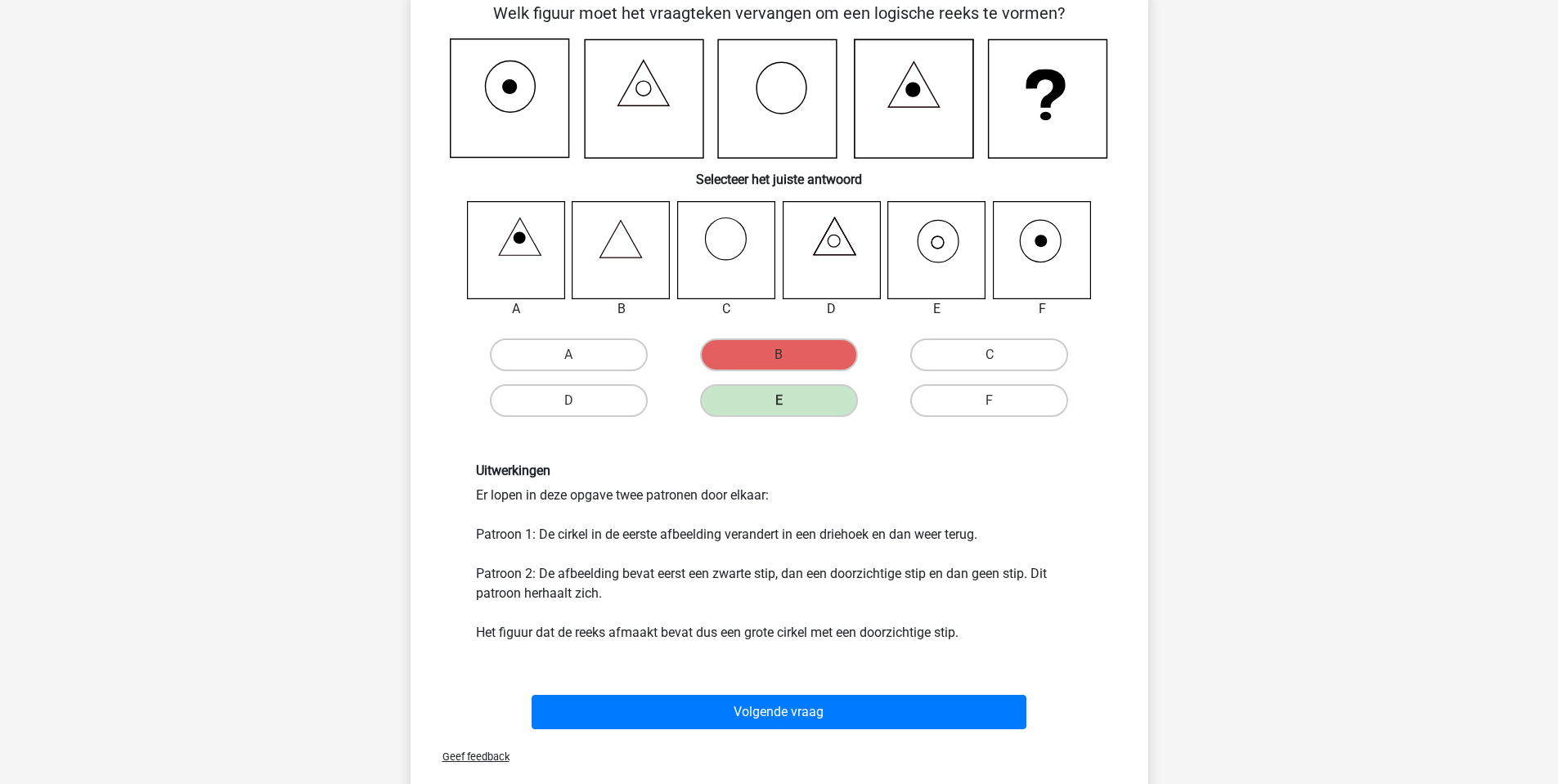
scroll to position [163, 0]
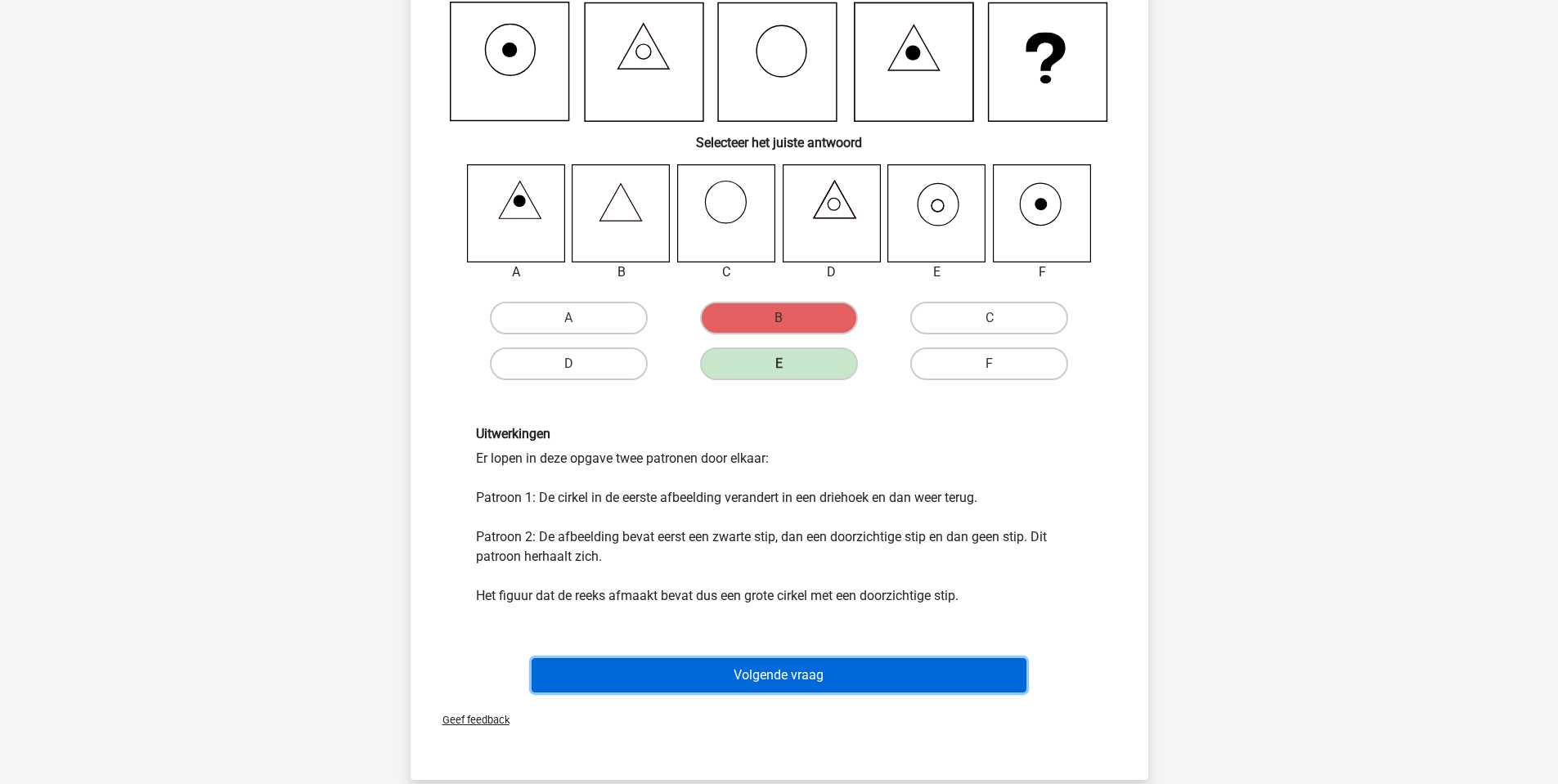
click at [771, 664] on button "Volgende vraag" at bounding box center [779, 675] width 495 height 34
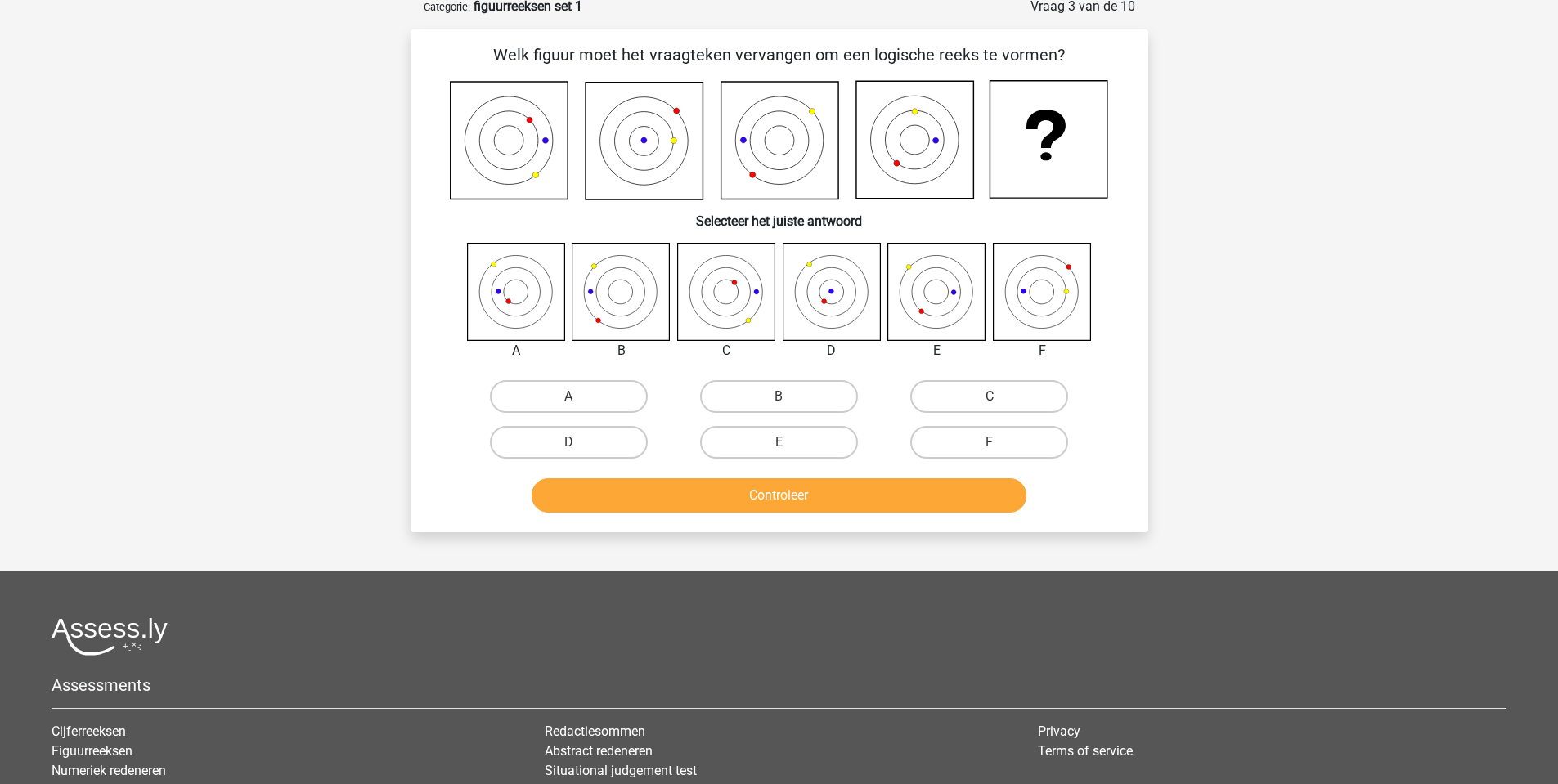
scroll to position [82, 0]
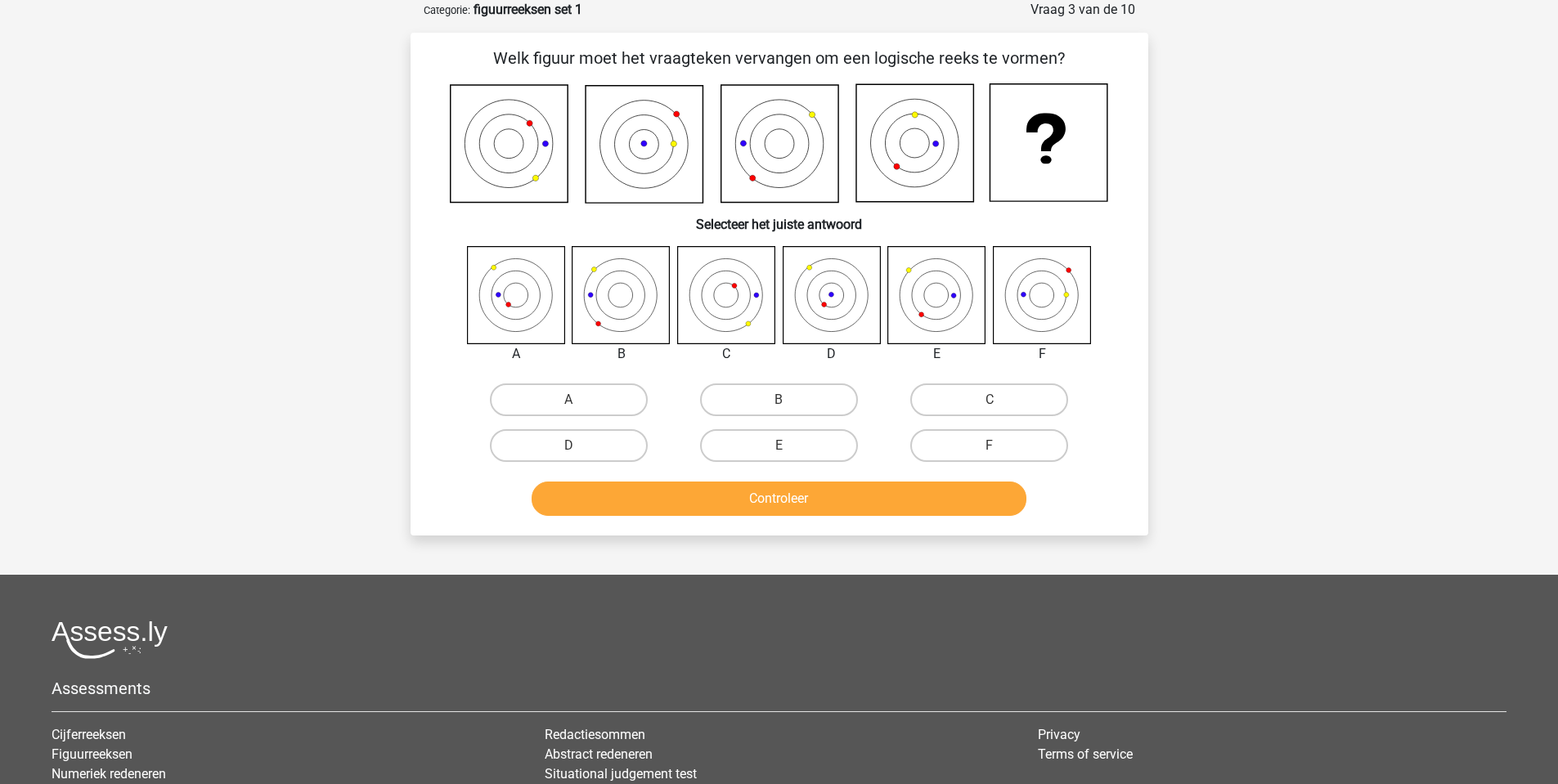
click at [533, 313] on icon at bounding box center [516, 295] width 49 height 49
click at [621, 404] on label "A" at bounding box center [569, 399] width 158 height 32
click at [579, 404] on input "A" at bounding box center [573, 405] width 10 height 10
radio input "true"
click at [750, 503] on button "Controleer" at bounding box center [779, 498] width 495 height 34
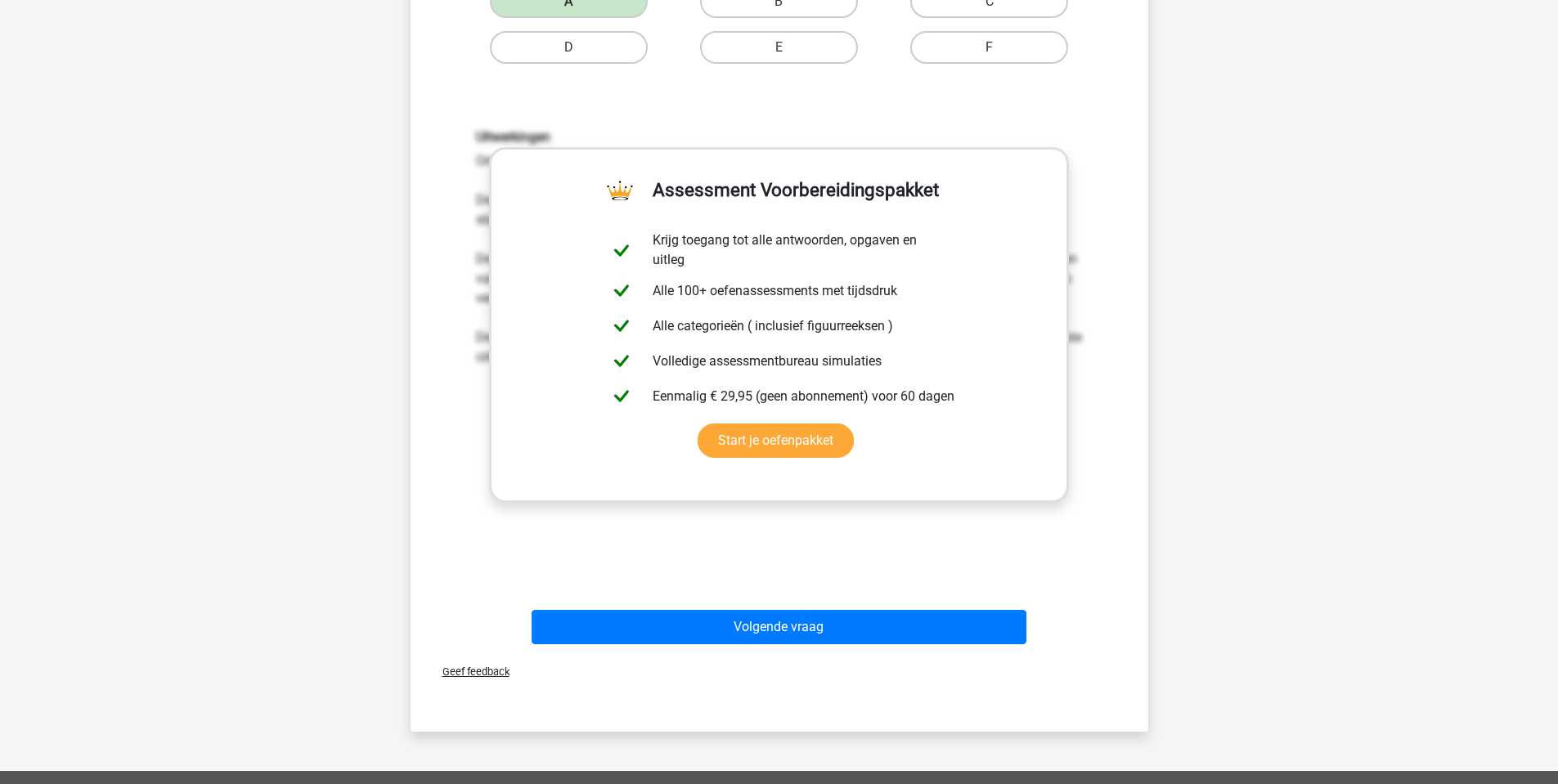
scroll to position [491, 0]
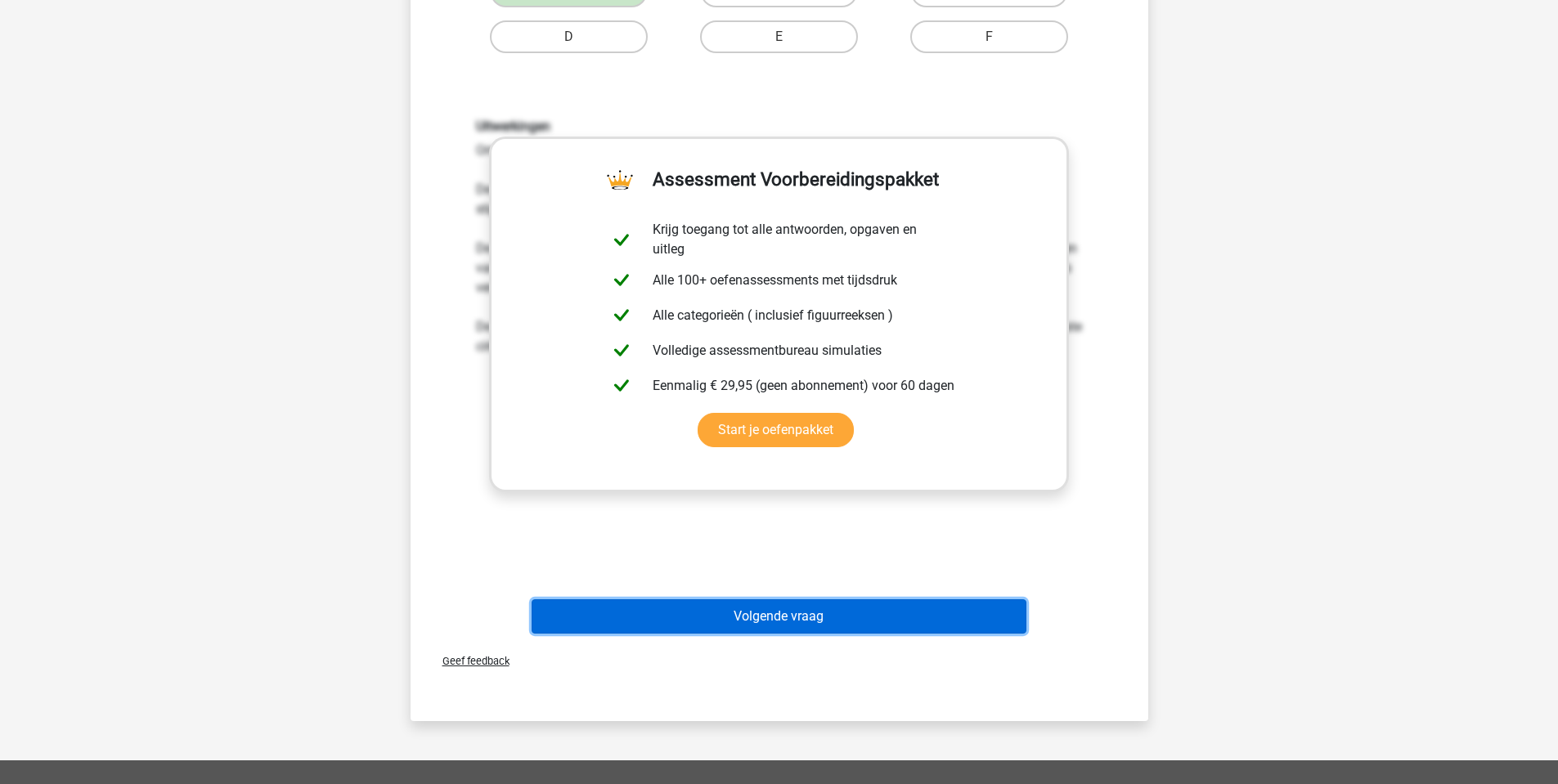
click at [778, 622] on button "Volgende vraag" at bounding box center [779, 616] width 495 height 34
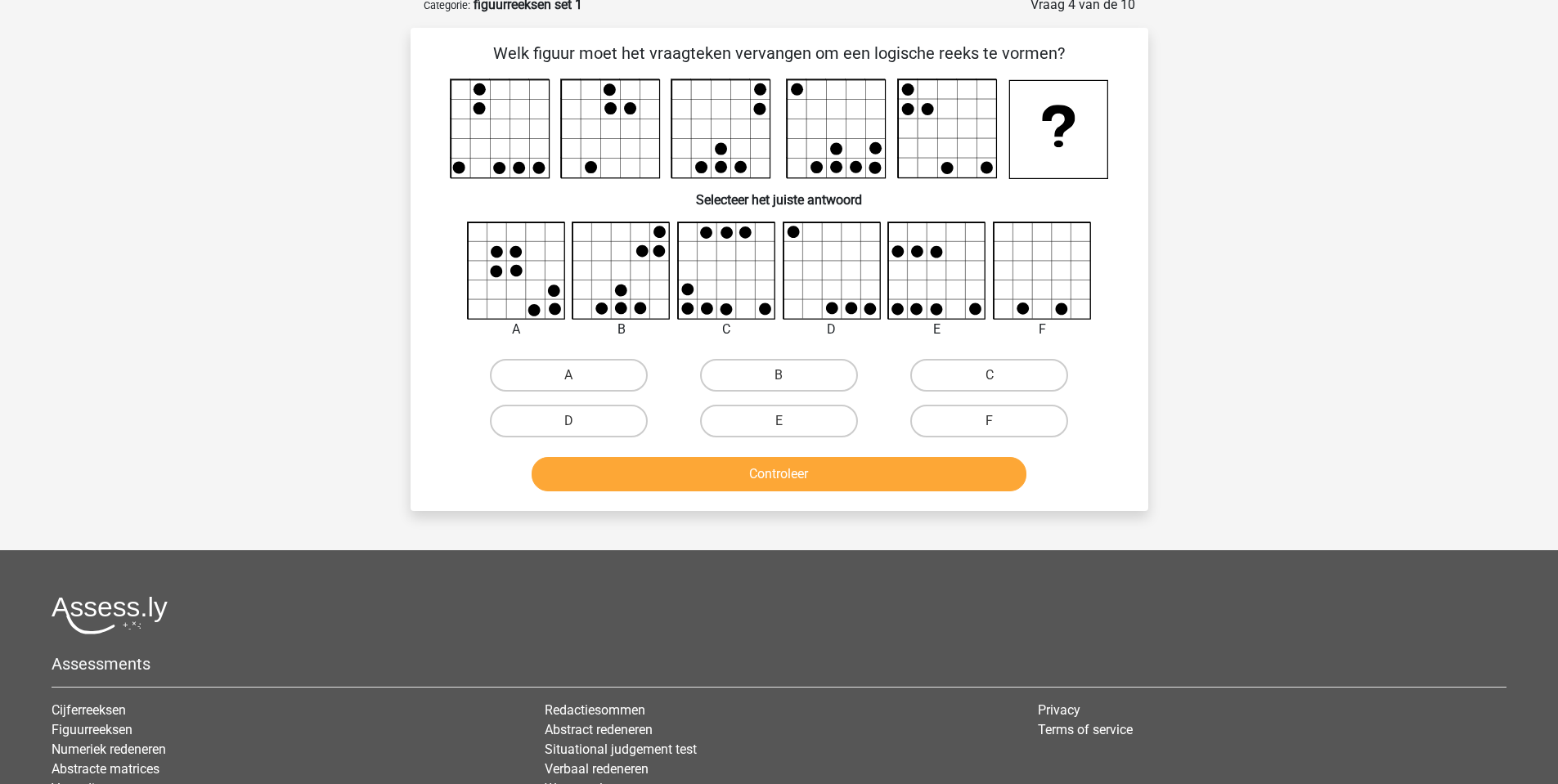
scroll to position [82, 0]
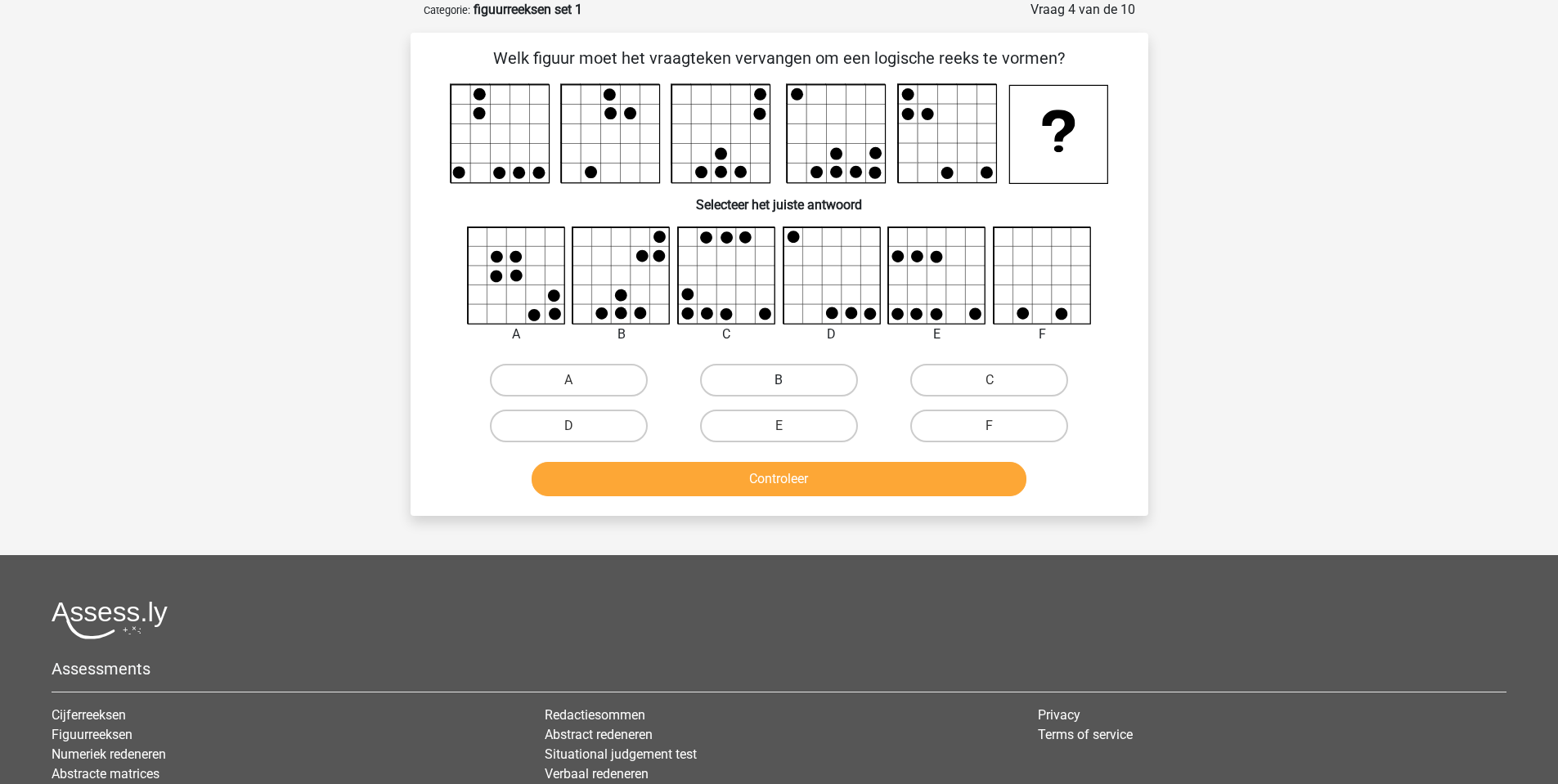
click at [758, 388] on label "B" at bounding box center [779, 379] width 158 height 32
click at [779, 388] on input "B" at bounding box center [783, 385] width 10 height 10
radio input "true"
click at [778, 486] on button "Controleer" at bounding box center [779, 479] width 495 height 34
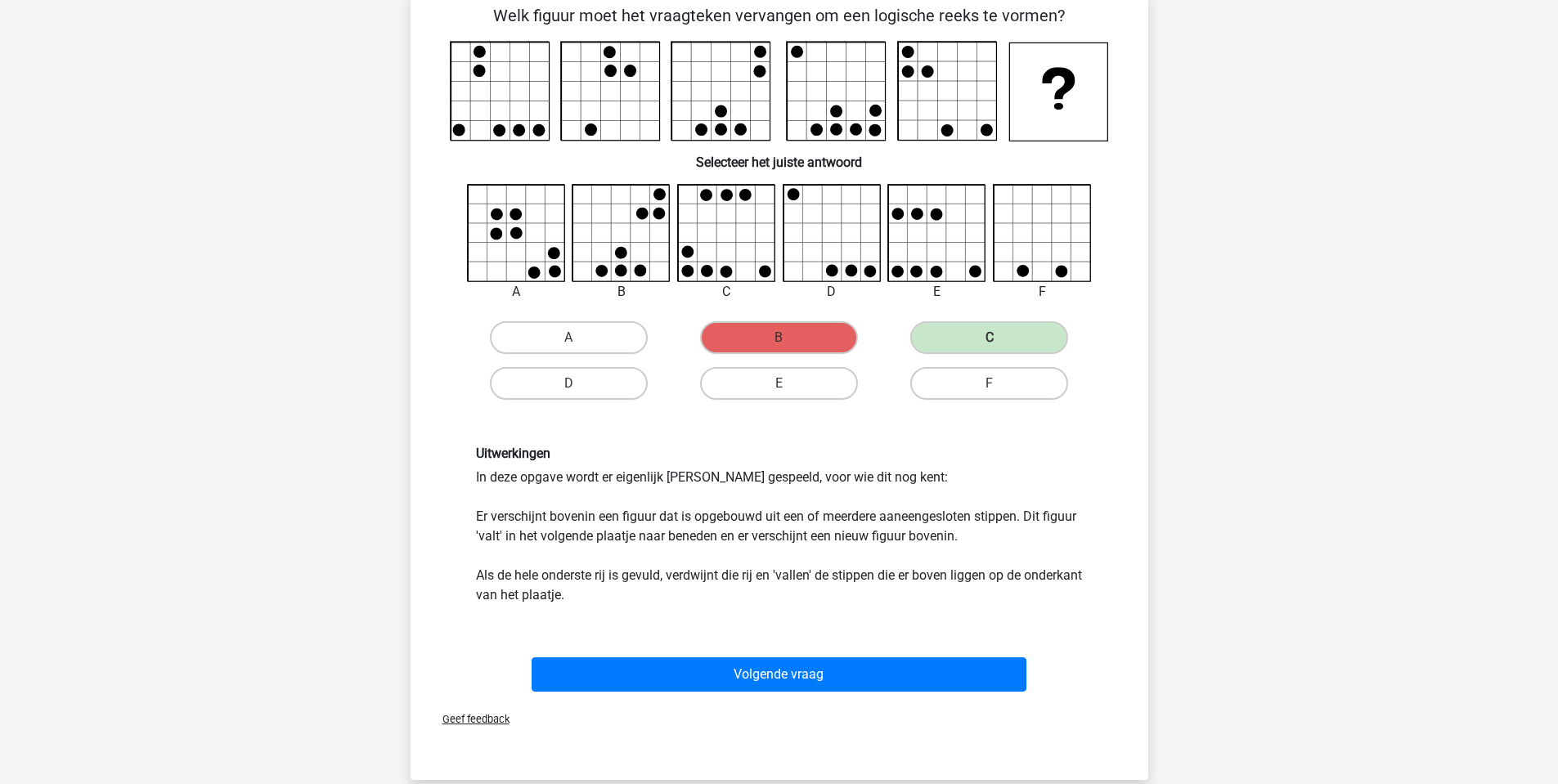
scroll to position [163, 0]
